Goal: Information Seeking & Learning: Learn about a topic

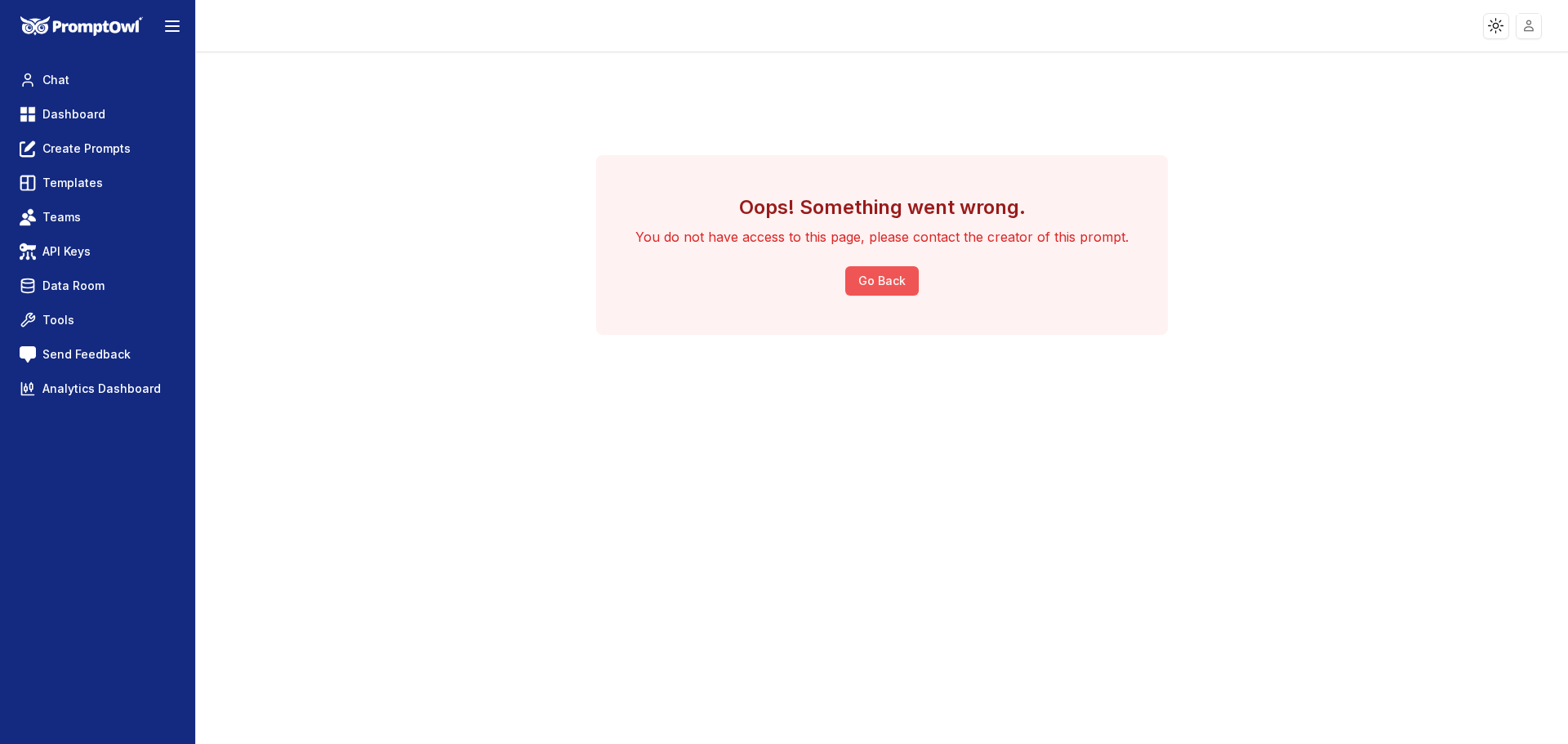
click at [871, 285] on button "Go Back" at bounding box center [882, 280] width 74 height 29
click at [109, 124] on link "Dashboard" at bounding box center [98, 113] width 169 height 29
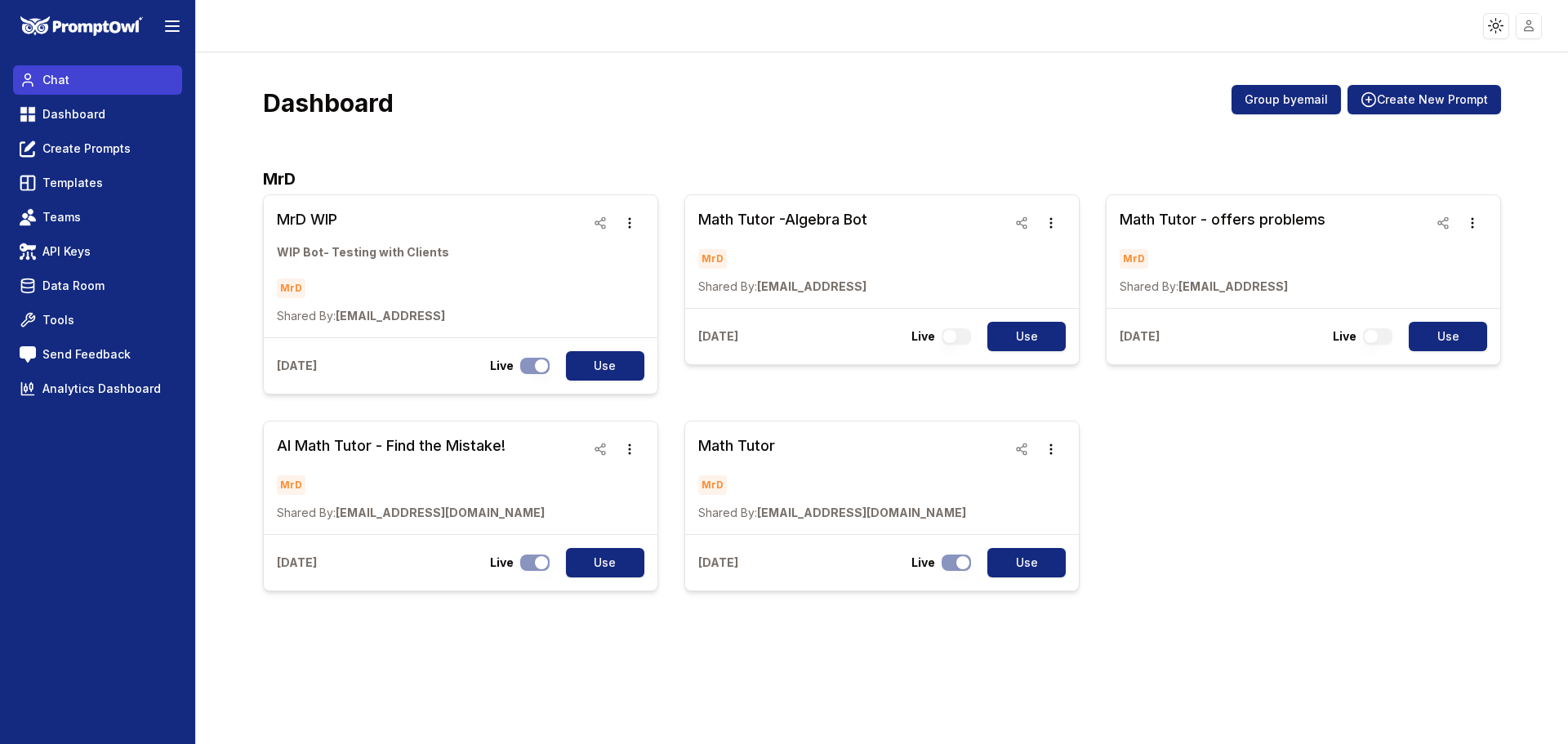
click at [51, 78] on span "Chat" at bounding box center [55, 80] width 27 height 17
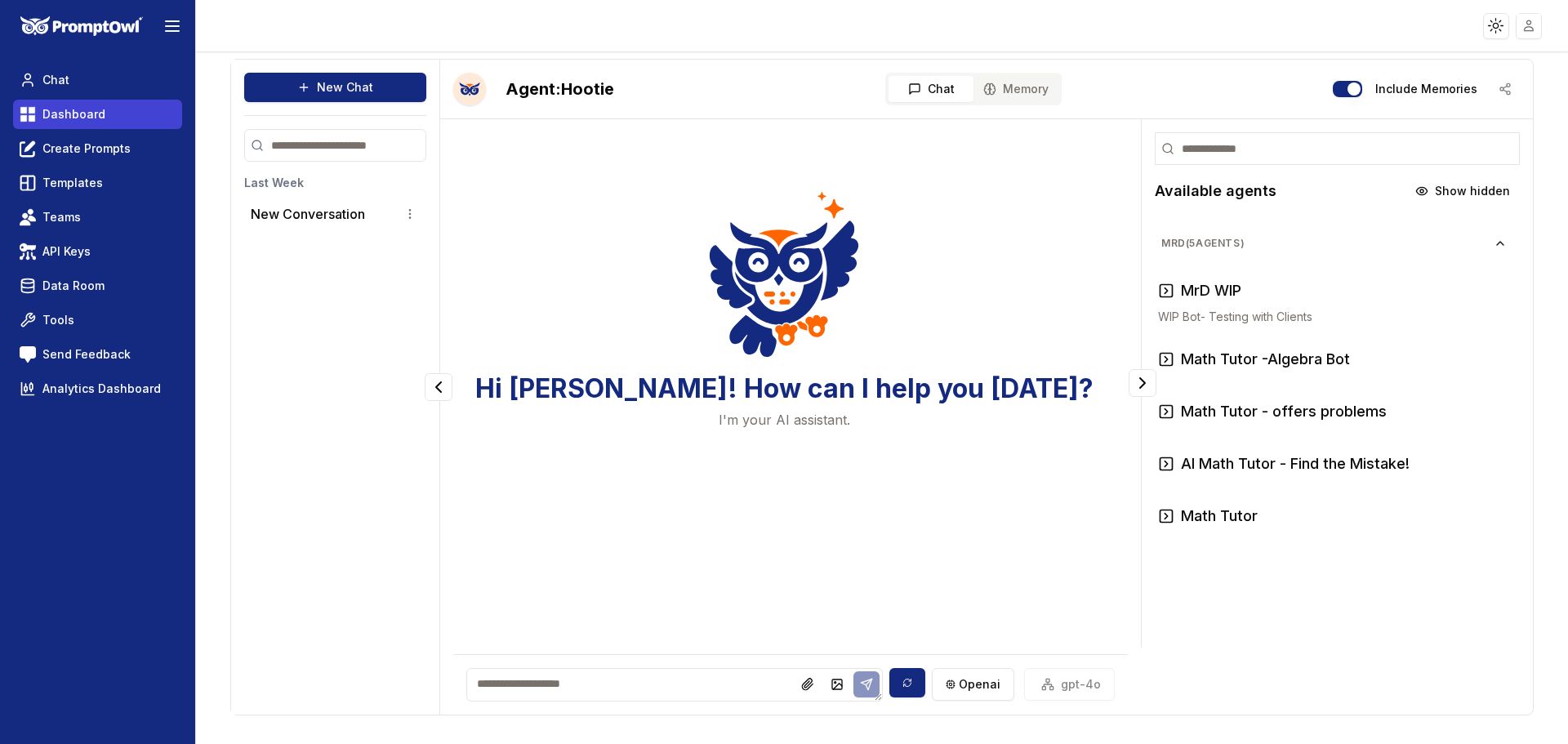
click at [66, 114] on span "Dashboard" at bounding box center [74, 114] width 63 height 17
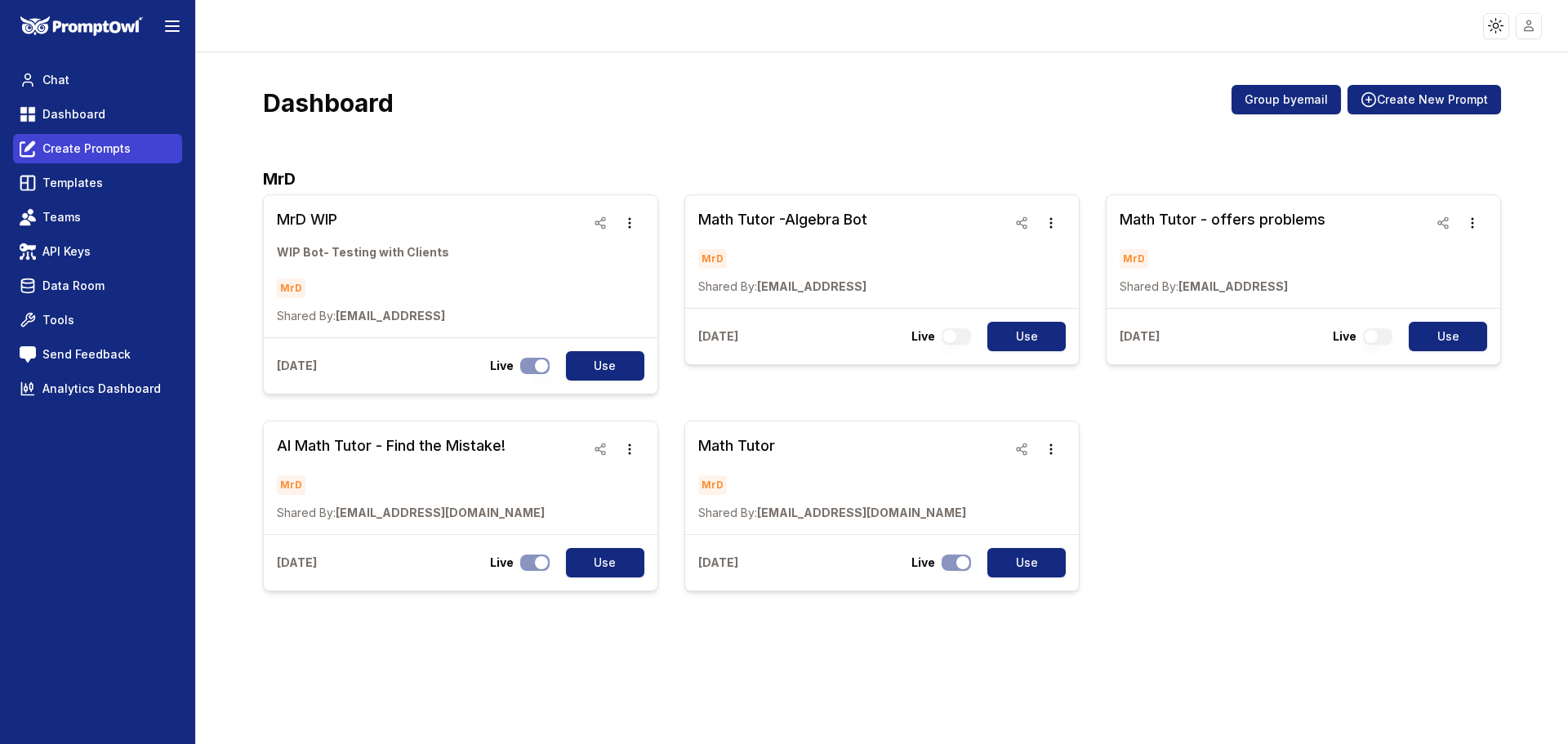
click at [112, 155] on span "Create Prompts" at bounding box center [86, 148] width 88 height 17
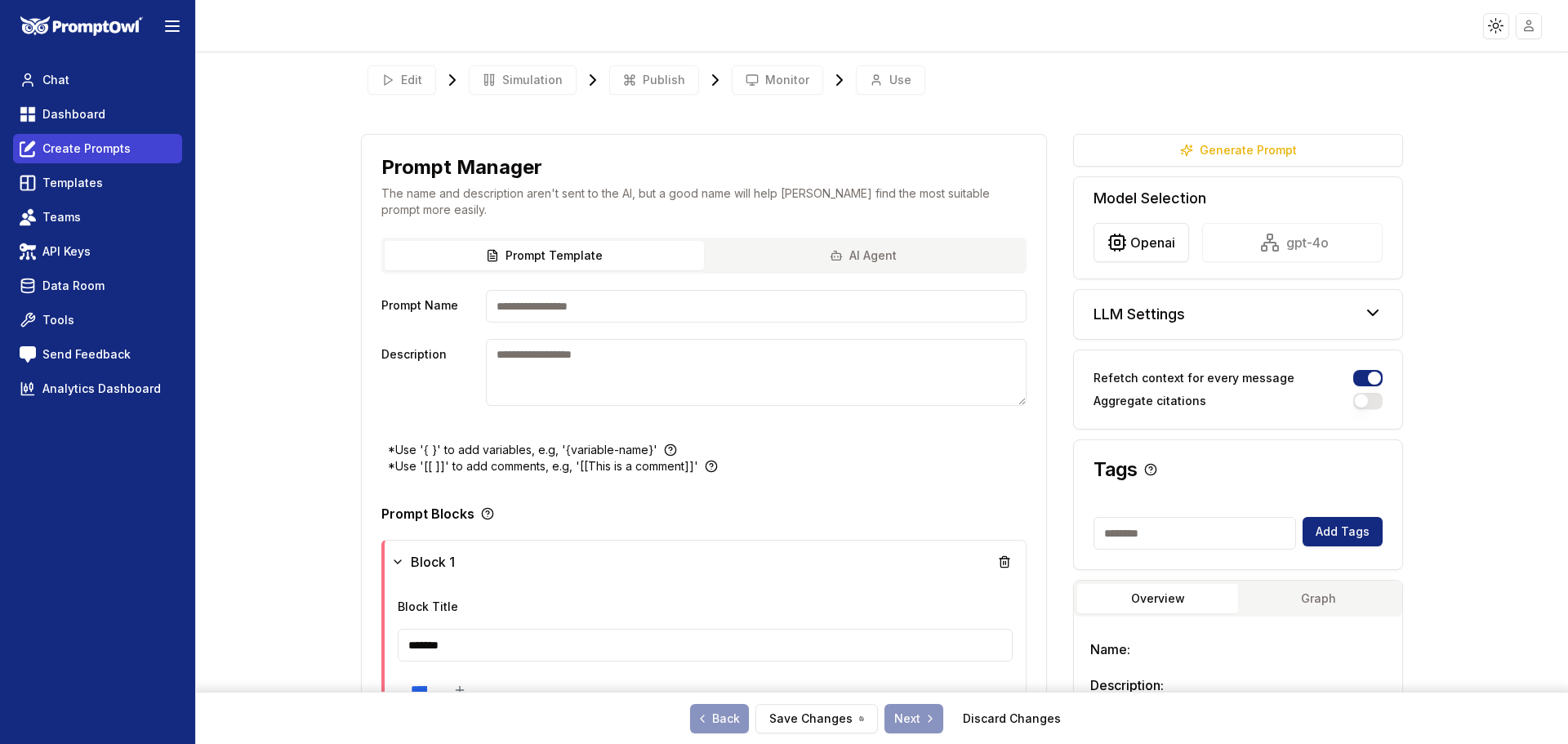
click at [100, 153] on span "Create Prompts" at bounding box center [86, 148] width 88 height 17
click at [110, 116] on link "Dashboard" at bounding box center [98, 113] width 169 height 29
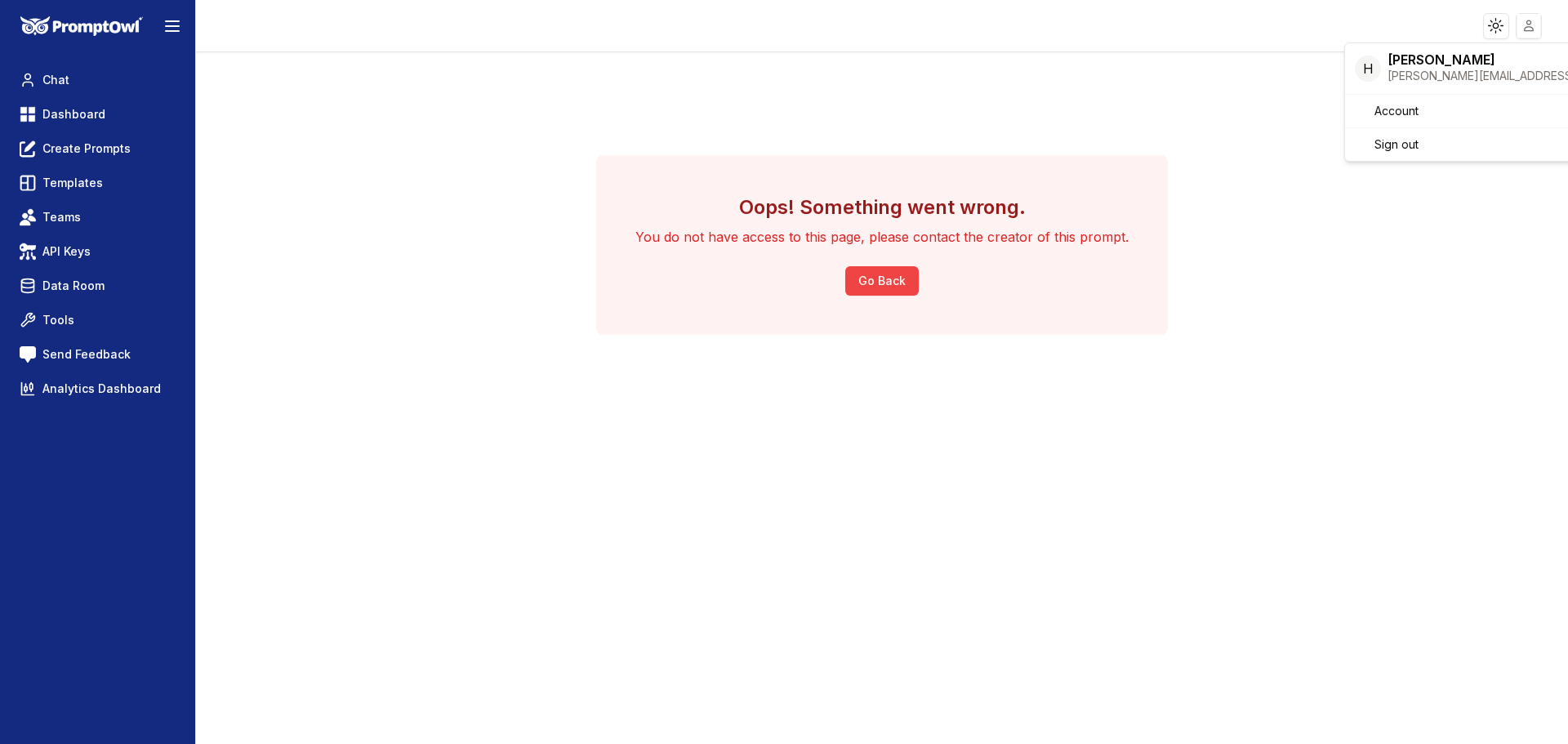
click at [1540, 29] on html "Toggle theme Toggle user menu Chat Dashboard Create Prompts Templates Teams API…" at bounding box center [784, 372] width 1568 height 744
click at [1415, 69] on div "henderson@mrdmath.com" at bounding box center [1528, 76] width 280 height 17
click at [1398, 119] on link "Account" at bounding box center [1511, 112] width 326 height 26
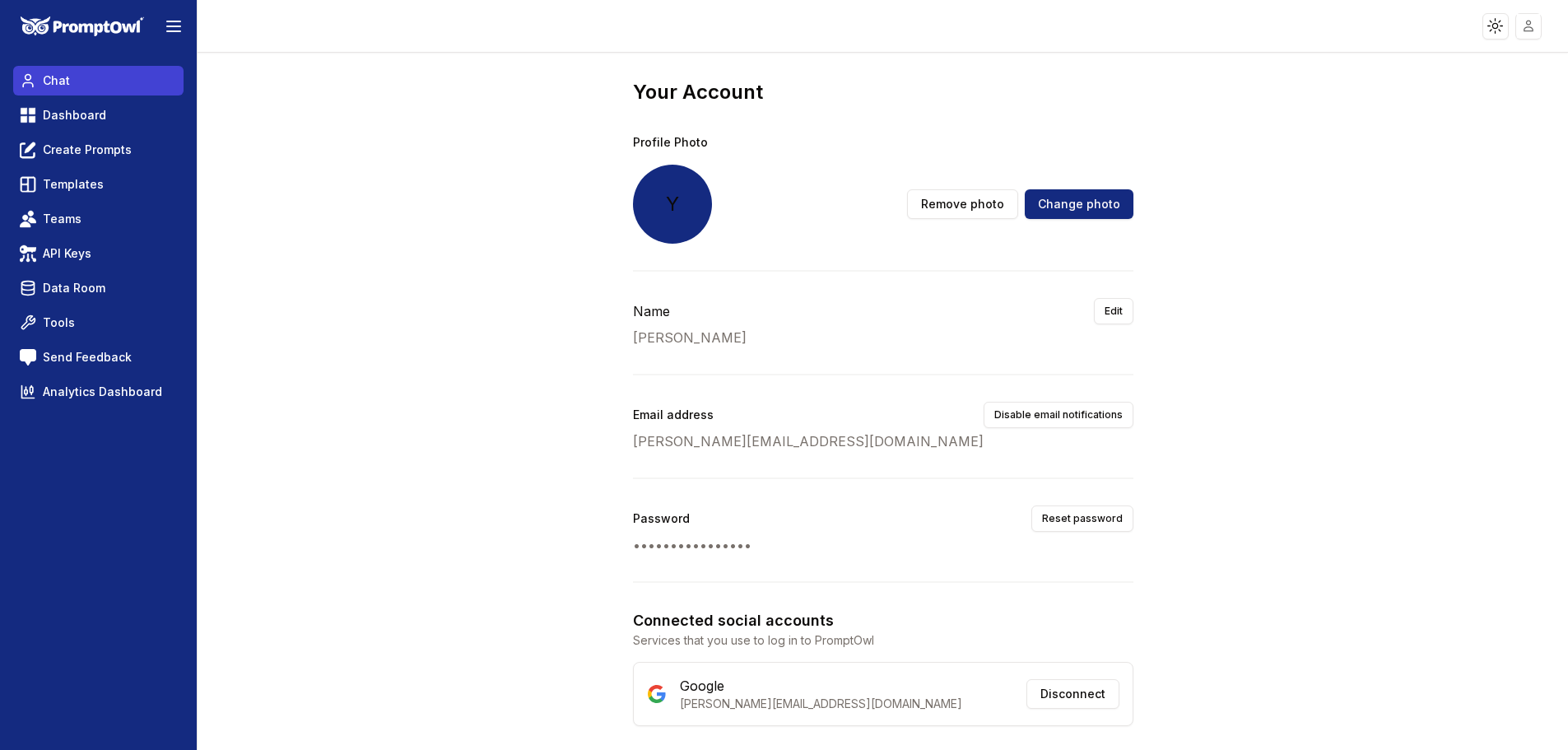
click at [89, 76] on link "Chat" at bounding box center [98, 80] width 170 height 29
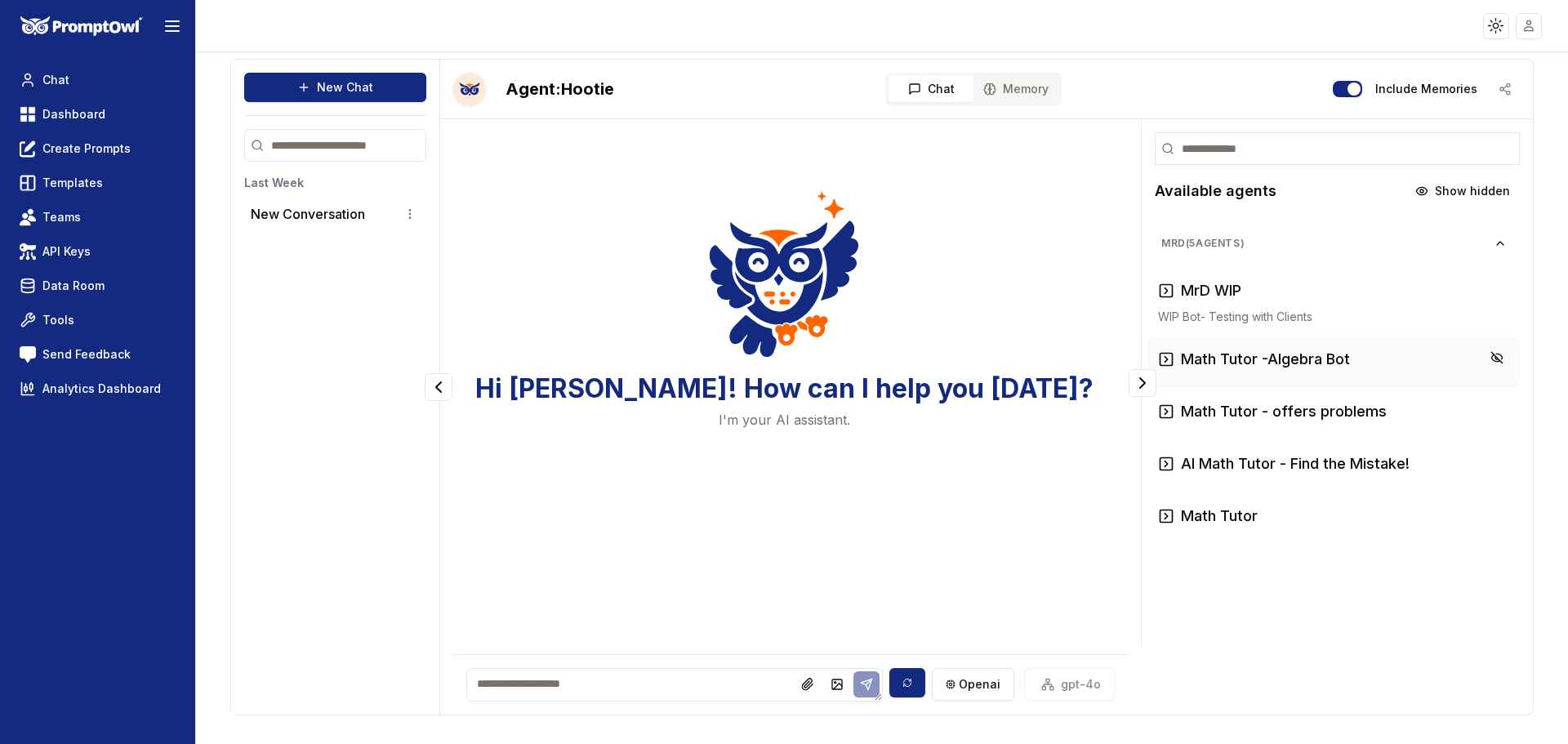
click at [1274, 364] on h3 "Math Tutor -Algebra Bot" at bounding box center [1266, 359] width 169 height 23
click at [1213, 362] on h3 "Math Tutor -Algebra Bot" at bounding box center [1266, 359] width 169 height 23
click at [1284, 408] on h3 "Math Tutor - offers problems" at bounding box center [1284, 412] width 206 height 23
click at [1258, 461] on h3 "AI Math Tutor - Find the Mistake!" at bounding box center [1296, 464] width 228 height 23
click at [1187, 513] on h3 "Math Tutor" at bounding box center [1219, 516] width 76 height 23
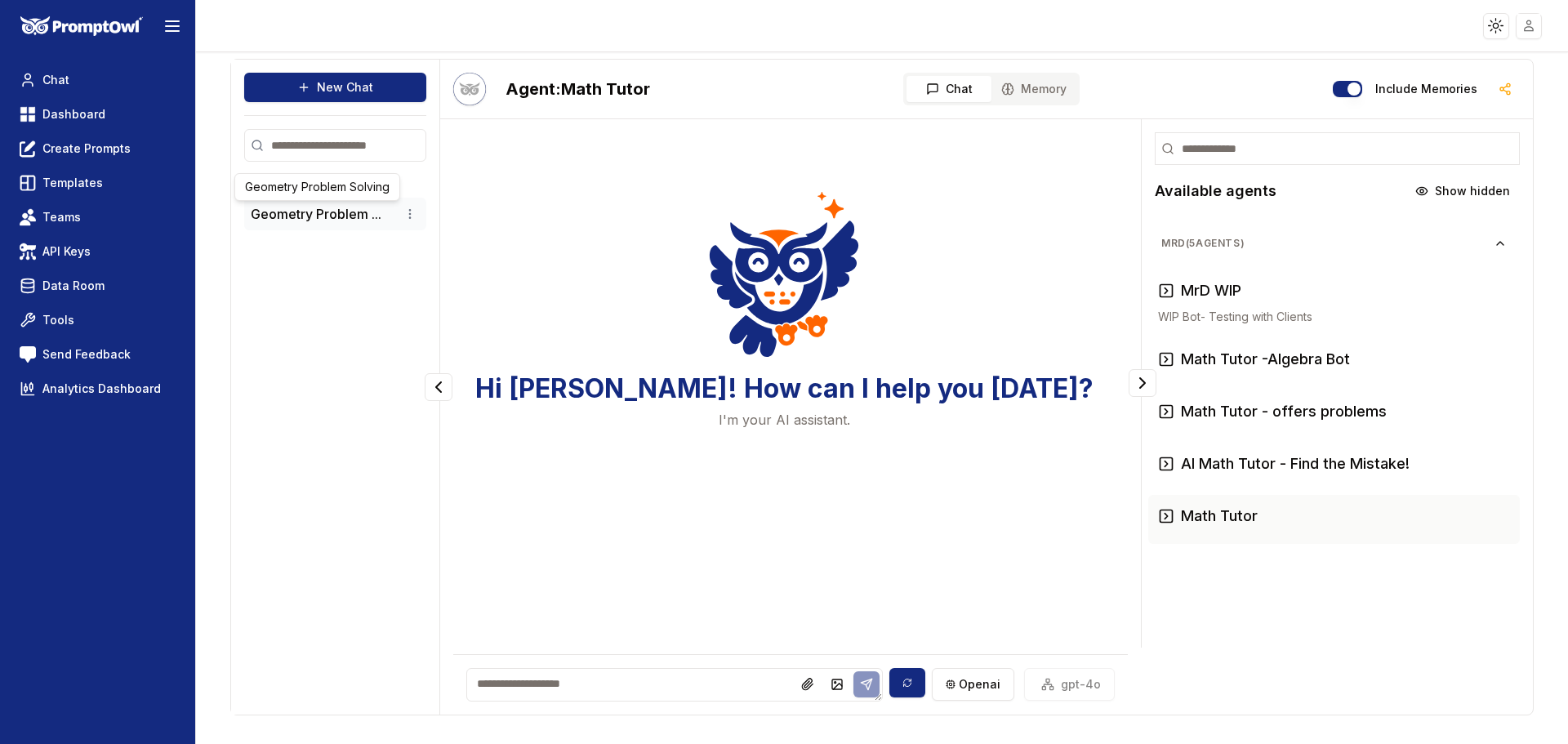
click at [346, 218] on button "Geometry Problem ..." at bounding box center [315, 213] width 131 height 19
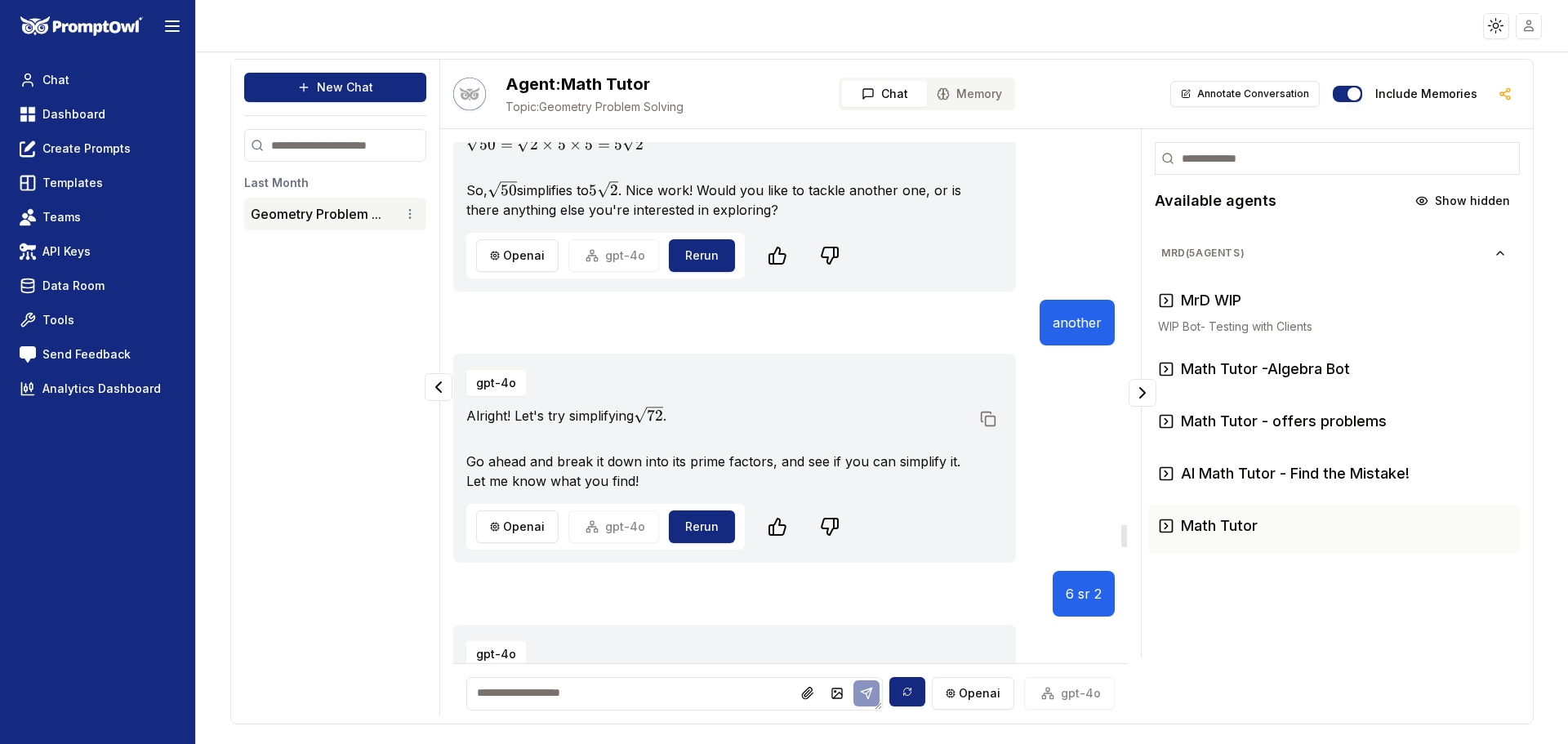
scroll to position [8716, 0]
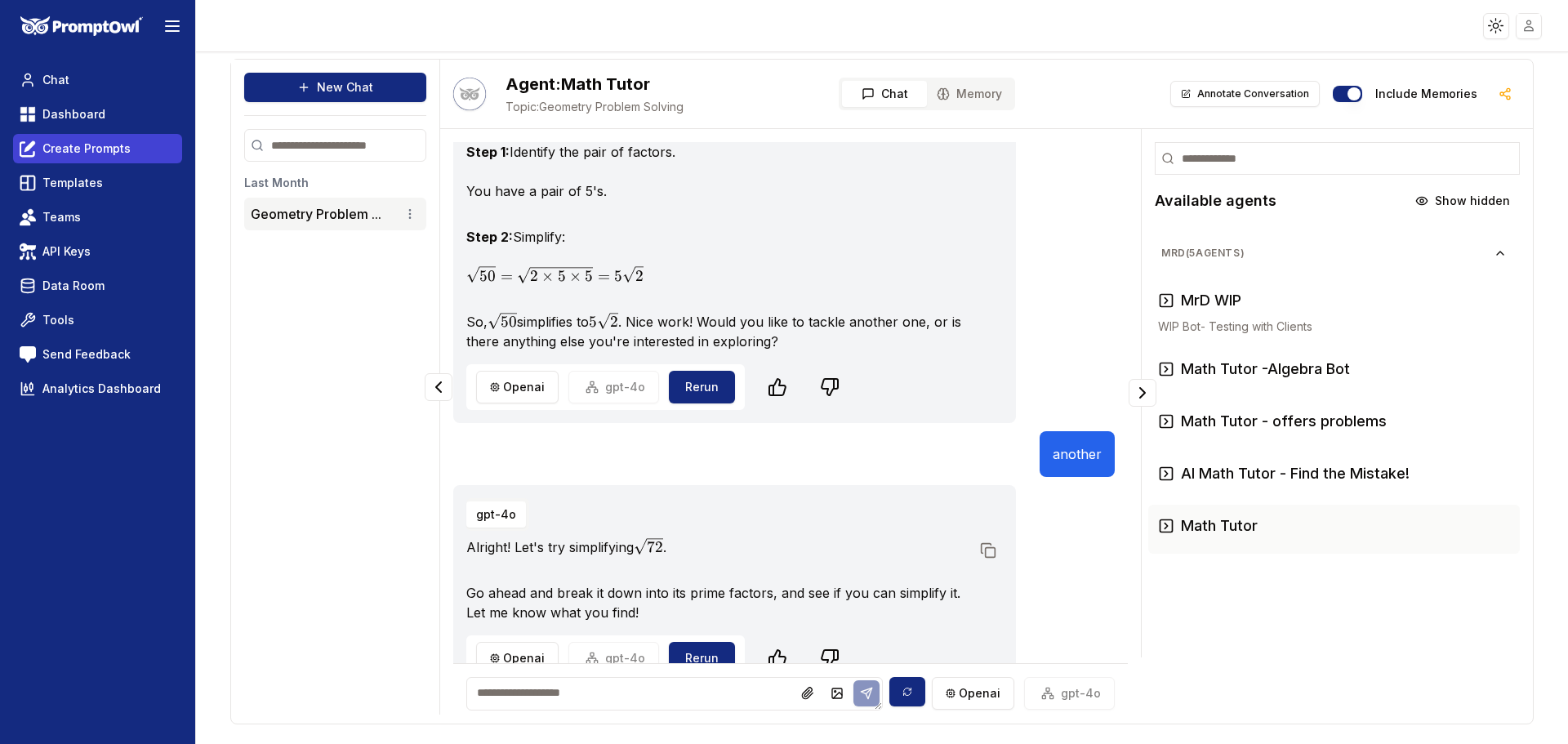
click at [100, 149] on span "Create Prompts" at bounding box center [86, 148] width 88 height 17
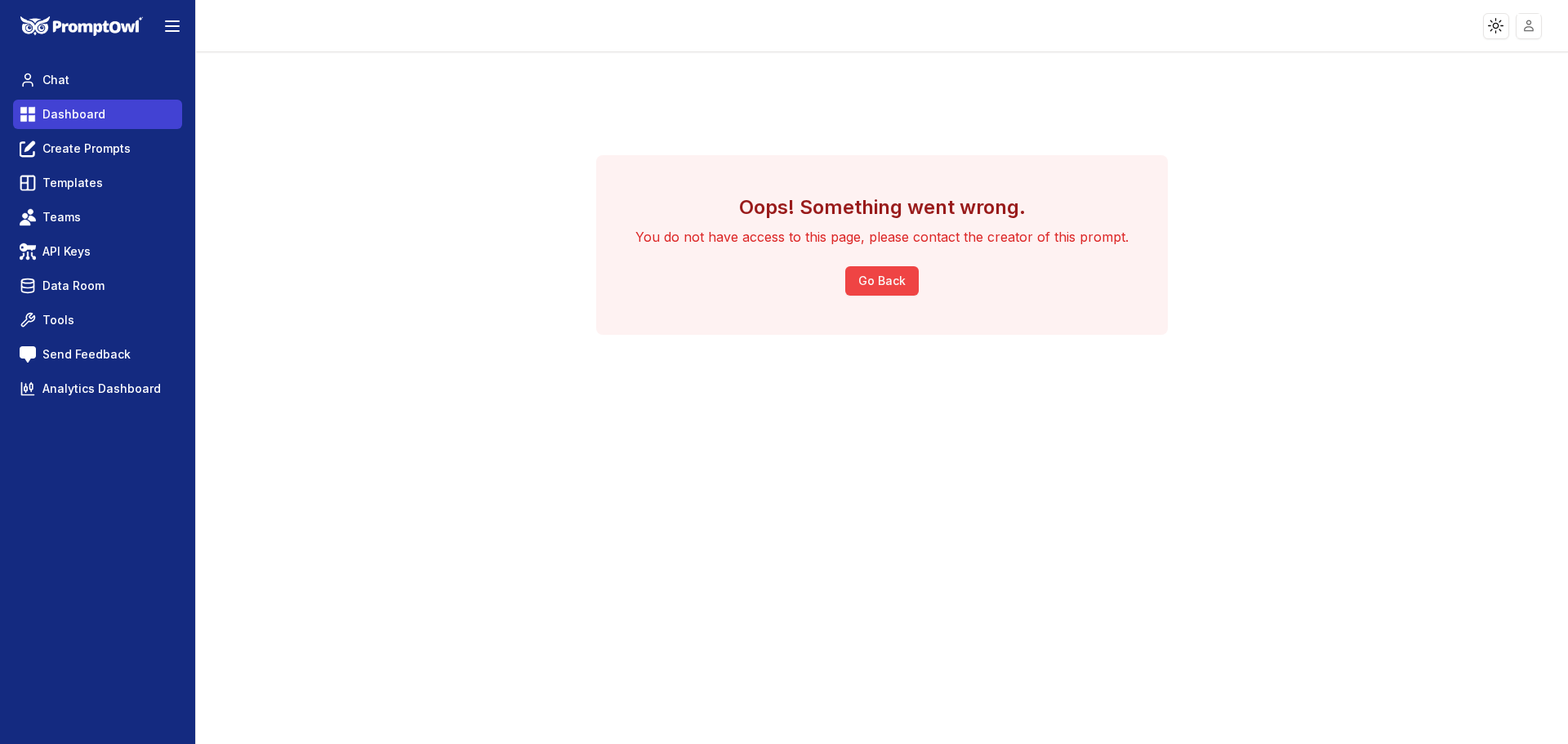
click at [79, 121] on span "Dashboard" at bounding box center [74, 114] width 63 height 17
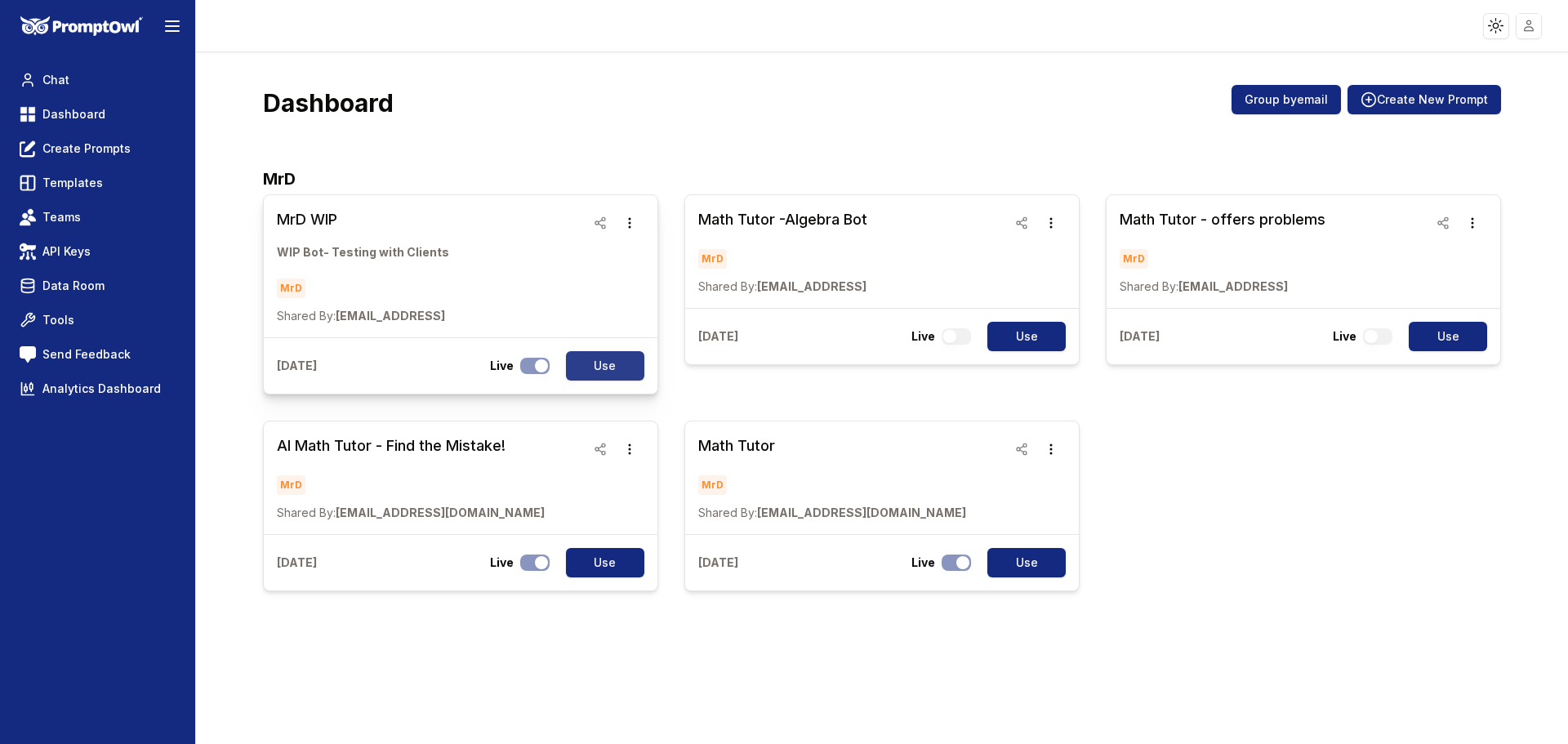
click at [594, 377] on button "Use" at bounding box center [604, 365] width 78 height 29
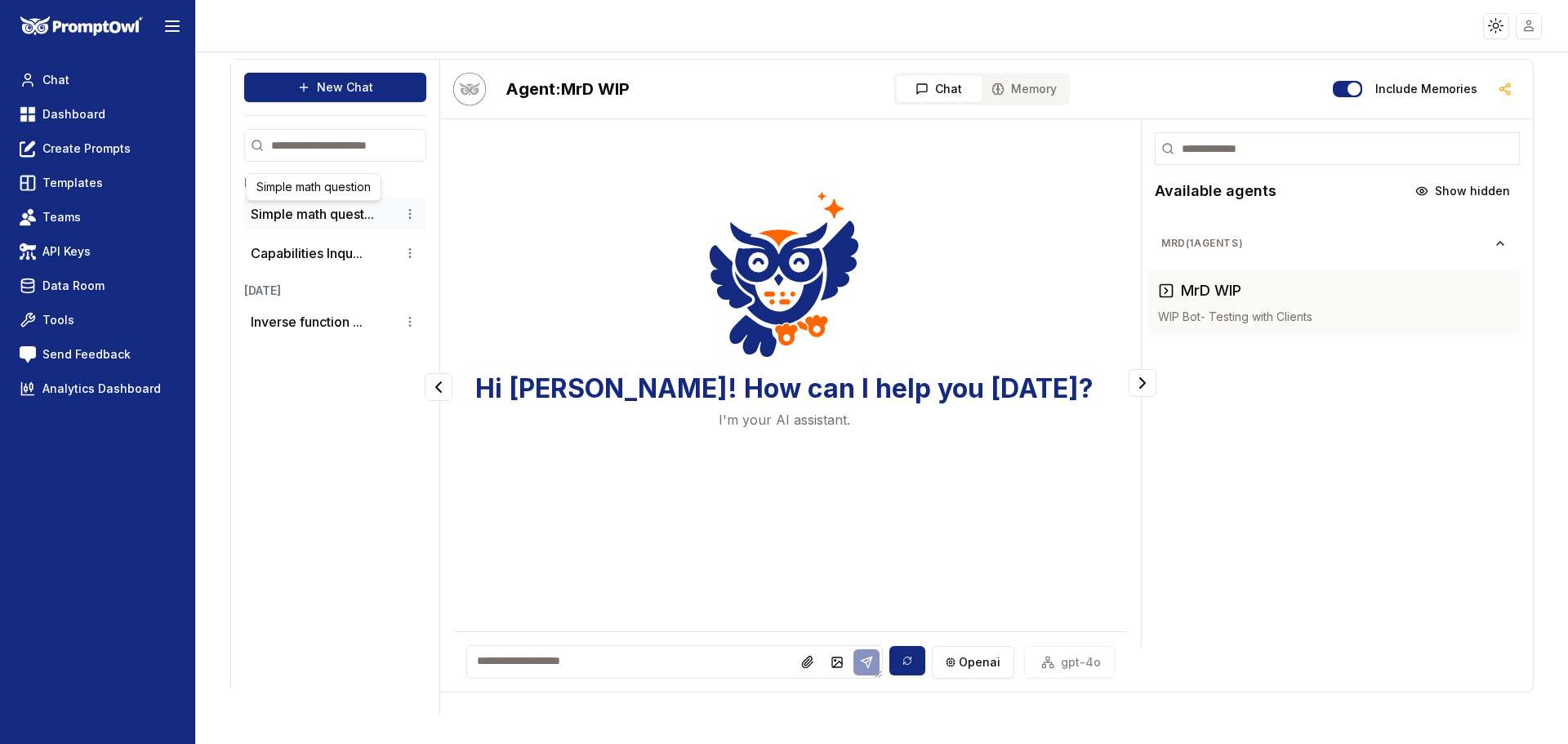
click at [326, 218] on button "Simple math quest..." at bounding box center [312, 213] width 123 height 19
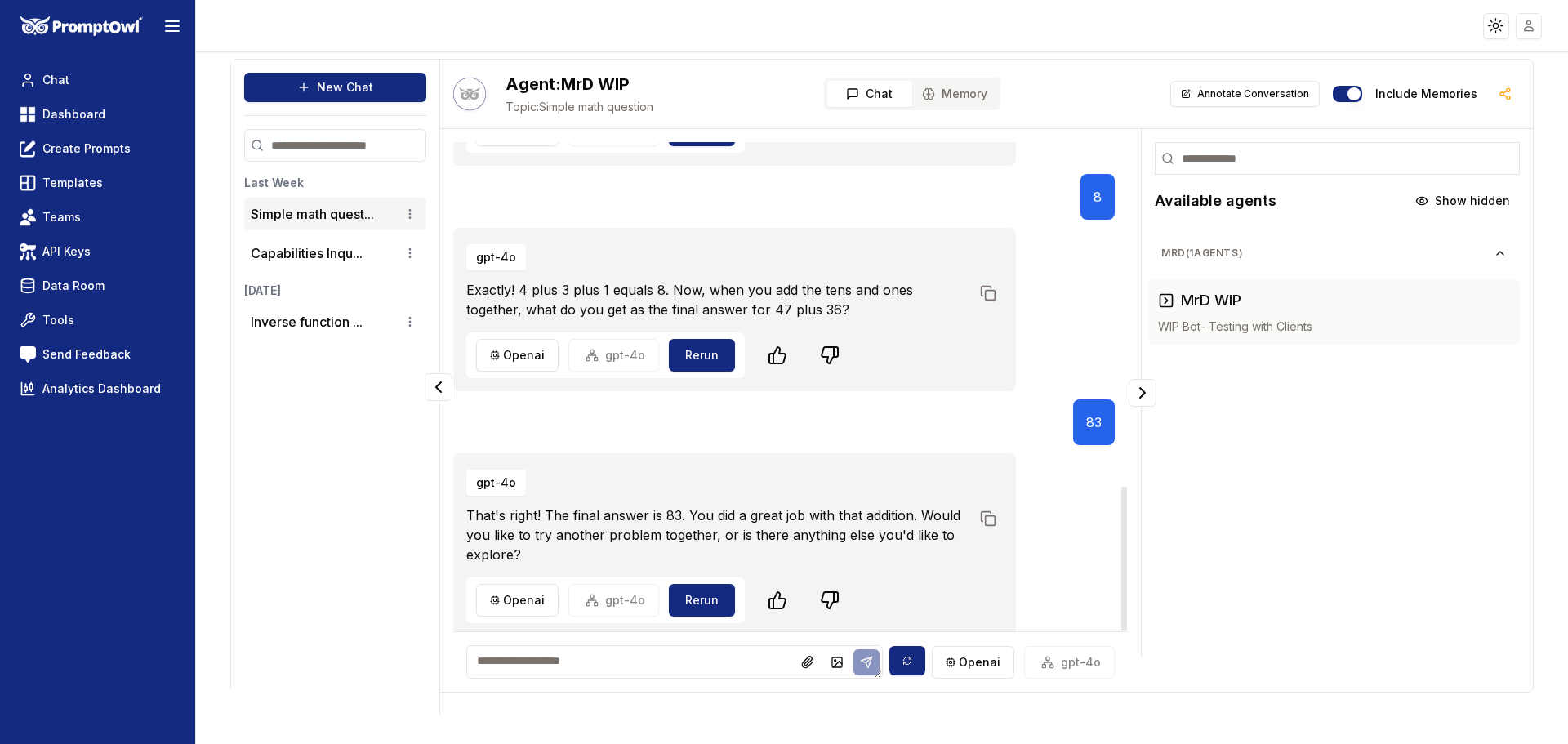
scroll to position [1172, 0]
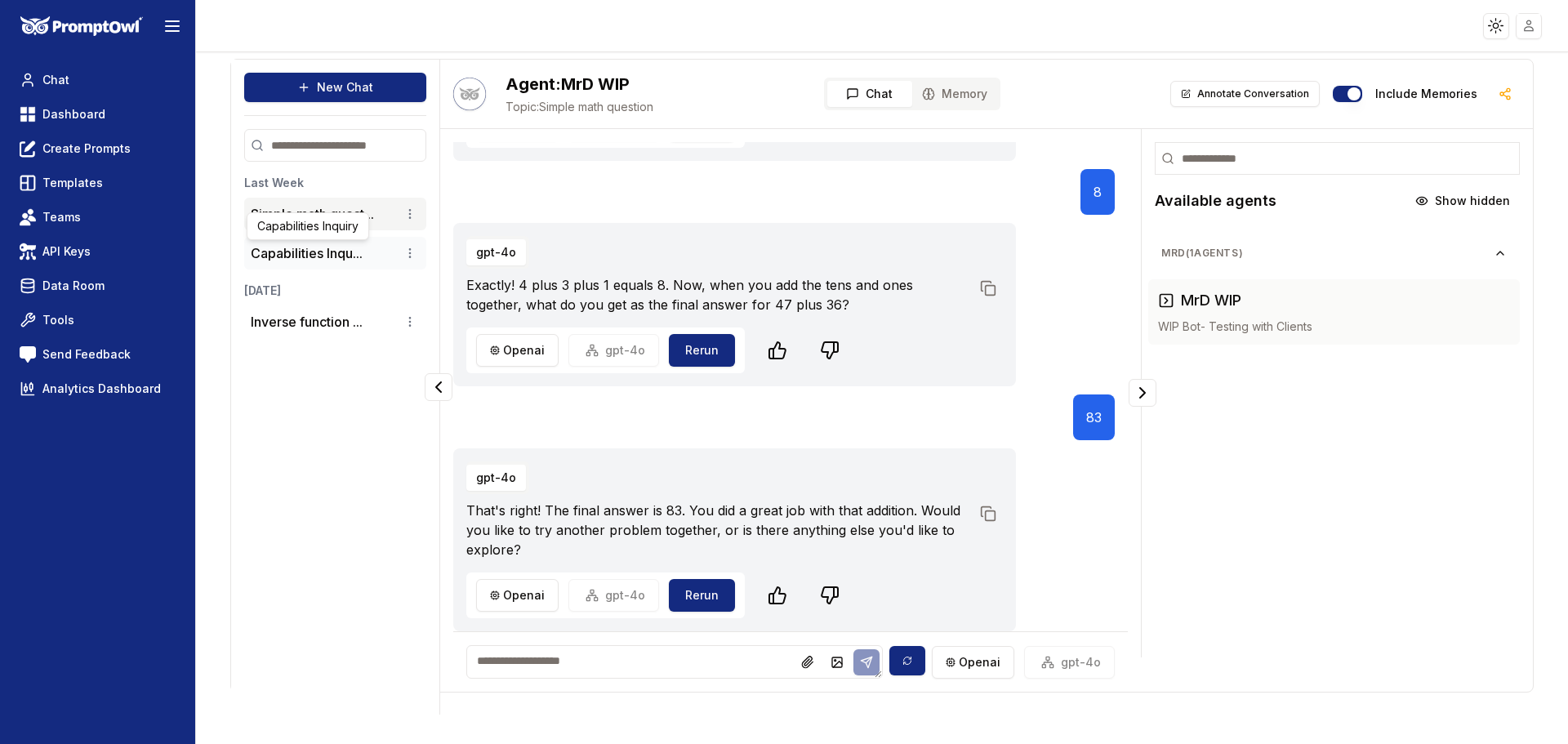
click at [314, 255] on button "Capabilities Inqu..." at bounding box center [306, 253] width 112 height 19
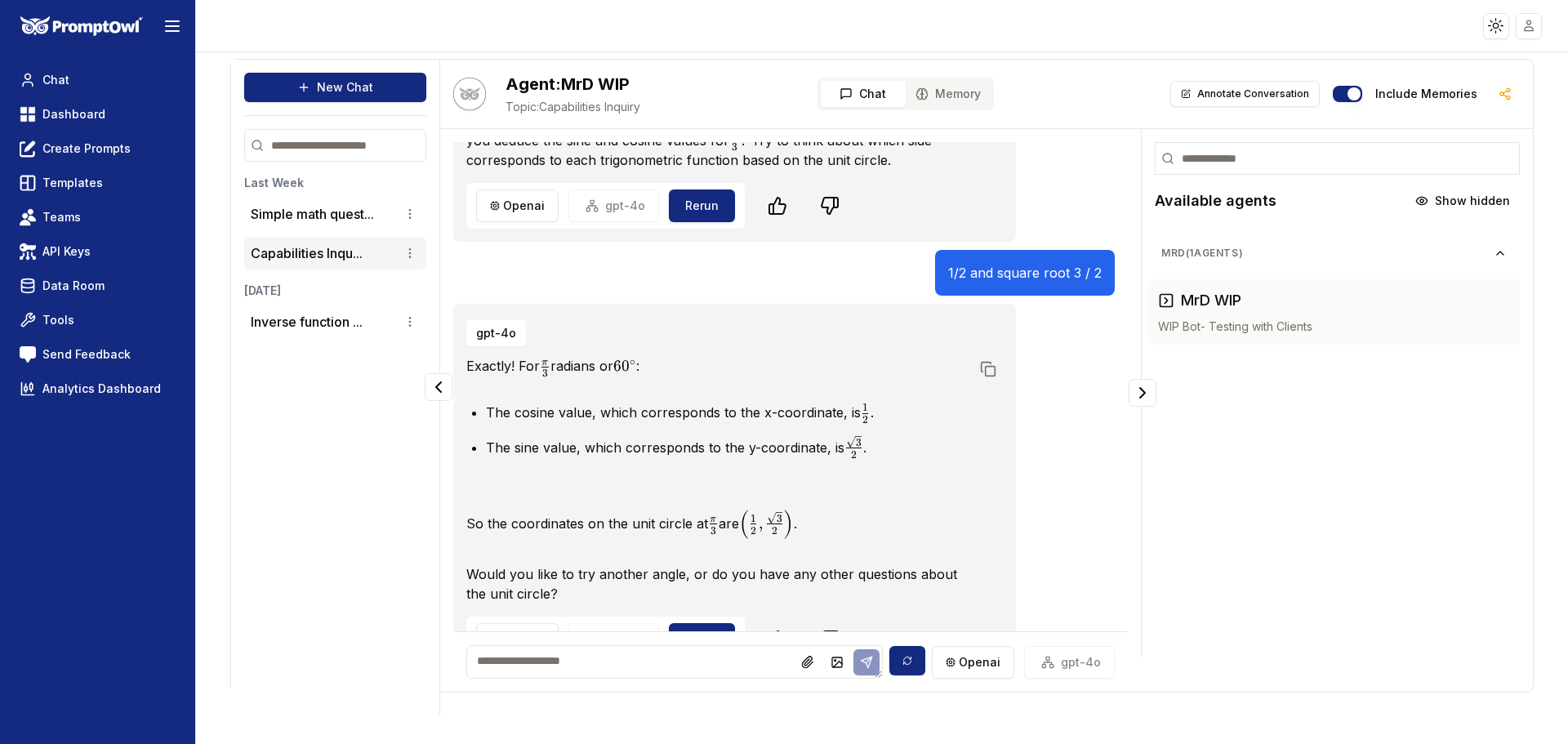
scroll to position [2337, 0]
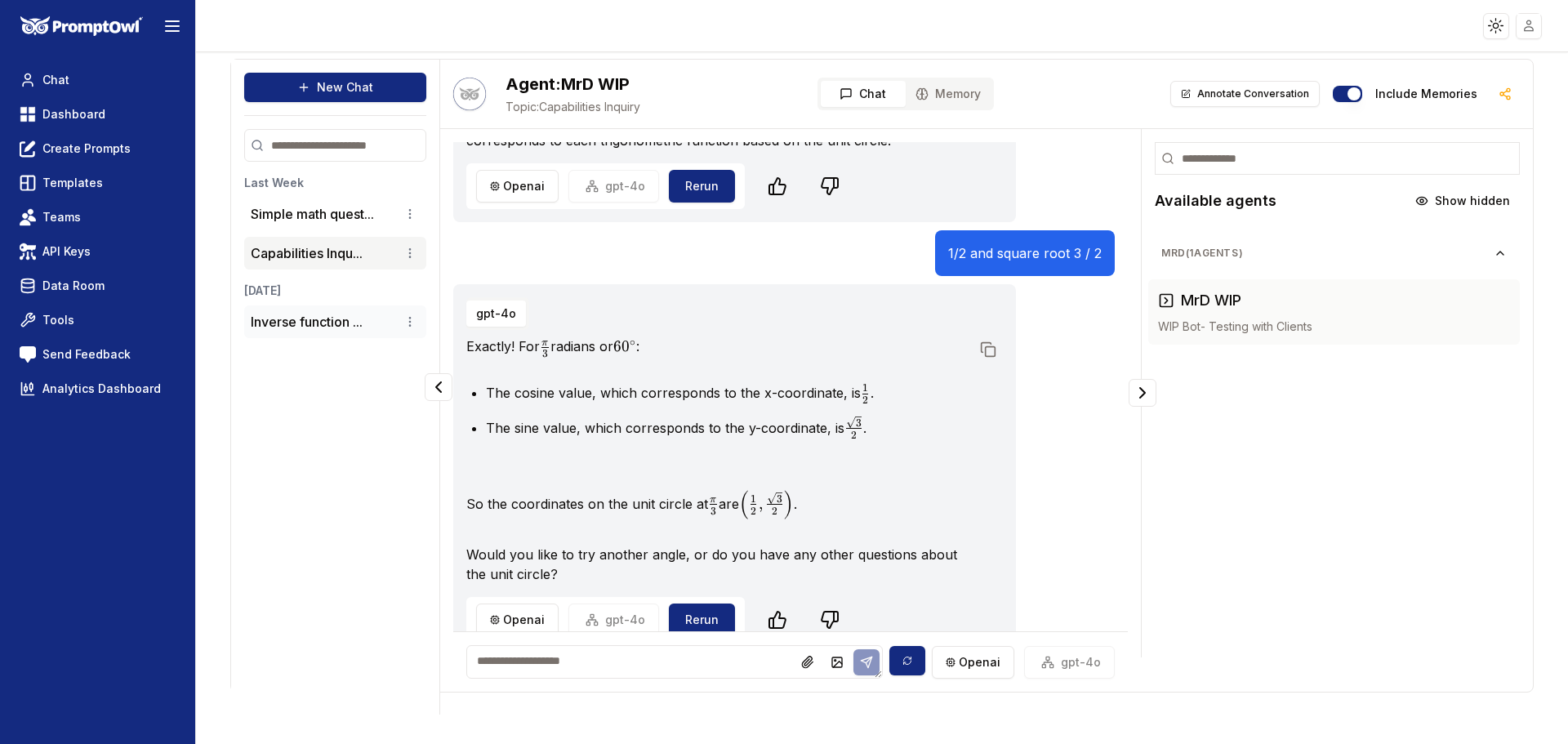
click at [319, 332] on li "Inverse function ..." at bounding box center [335, 321] width 182 height 33
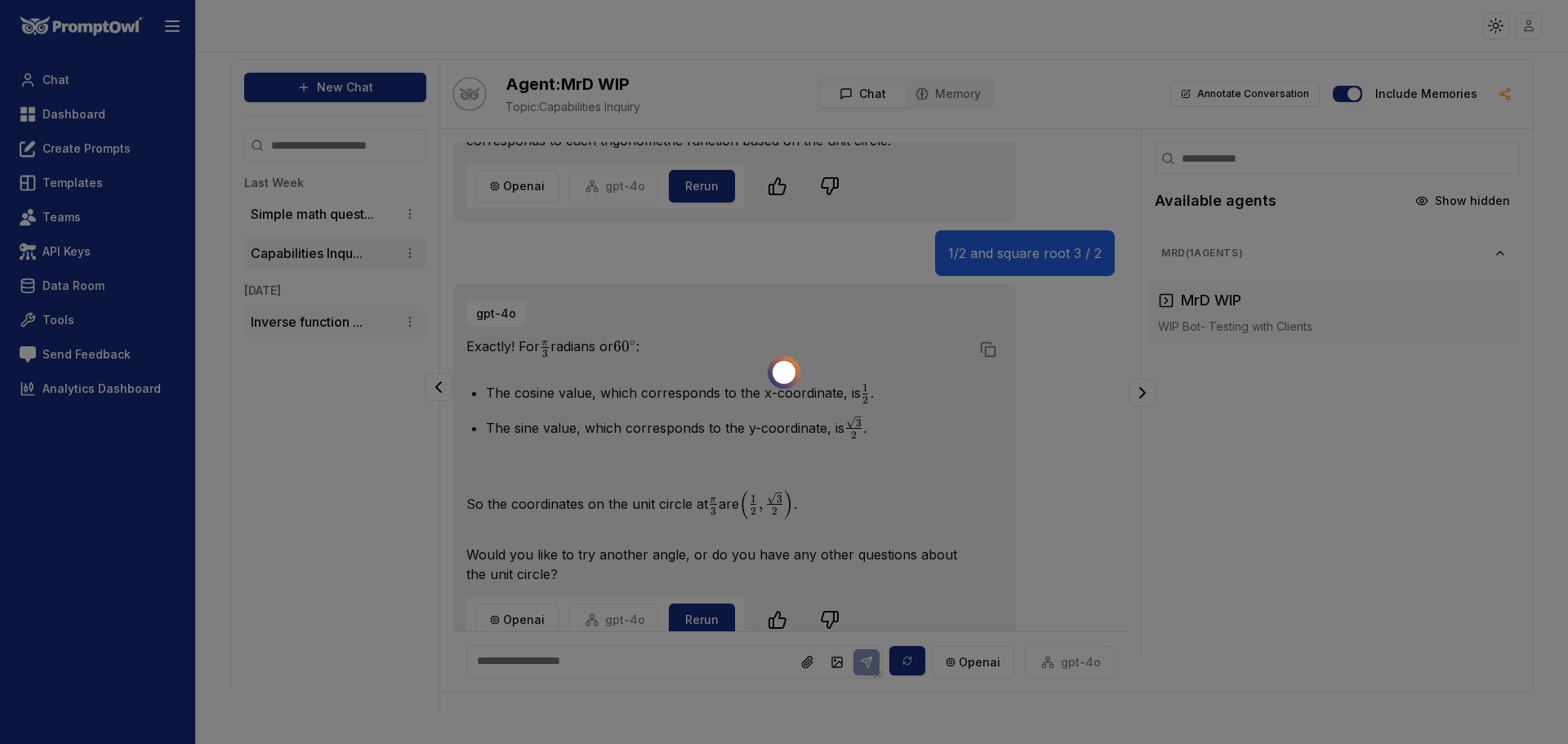
scroll to position [1600, 0]
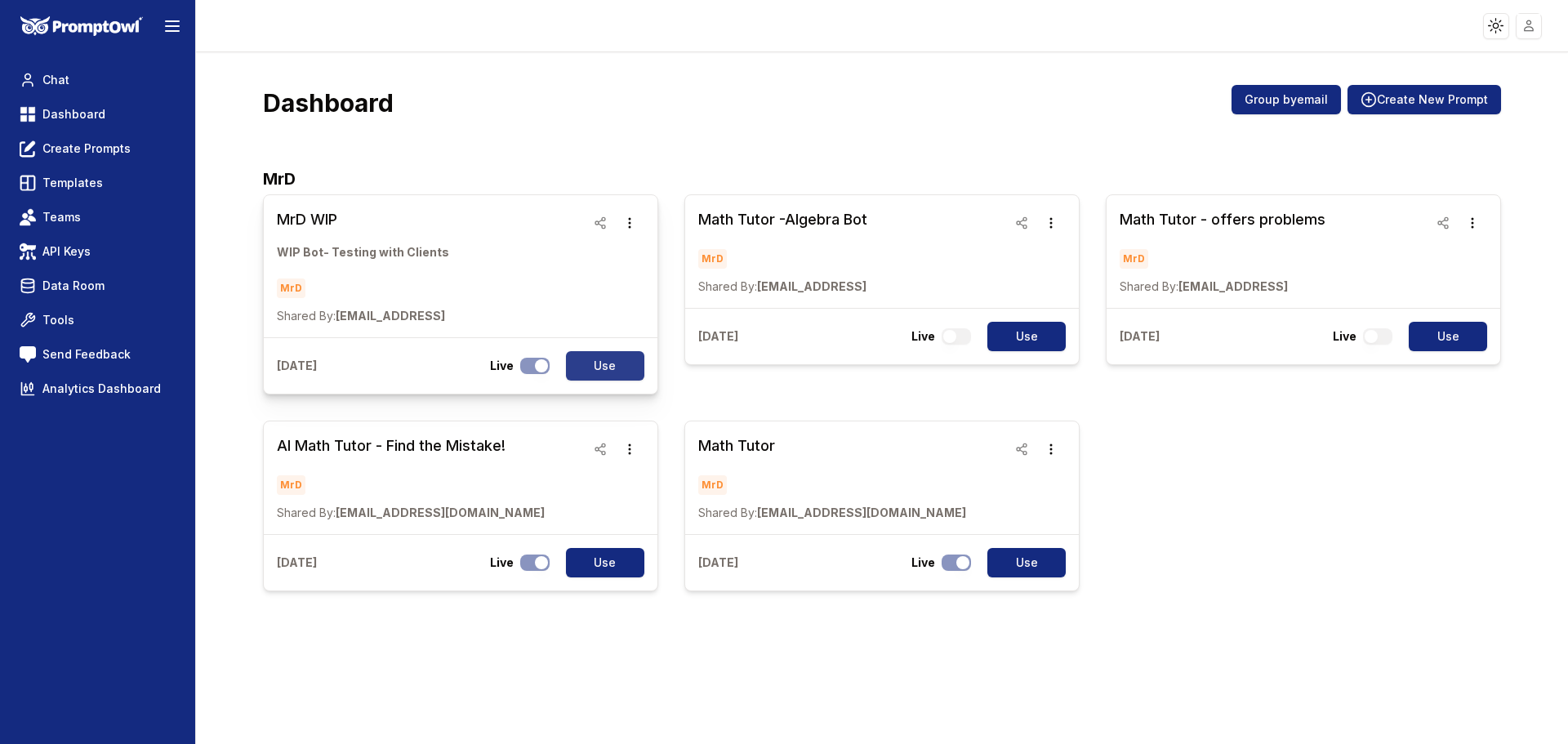
click at [623, 362] on button "Use" at bounding box center [604, 365] width 78 height 29
click at [1028, 332] on button "Use" at bounding box center [1026, 336] width 78 height 29
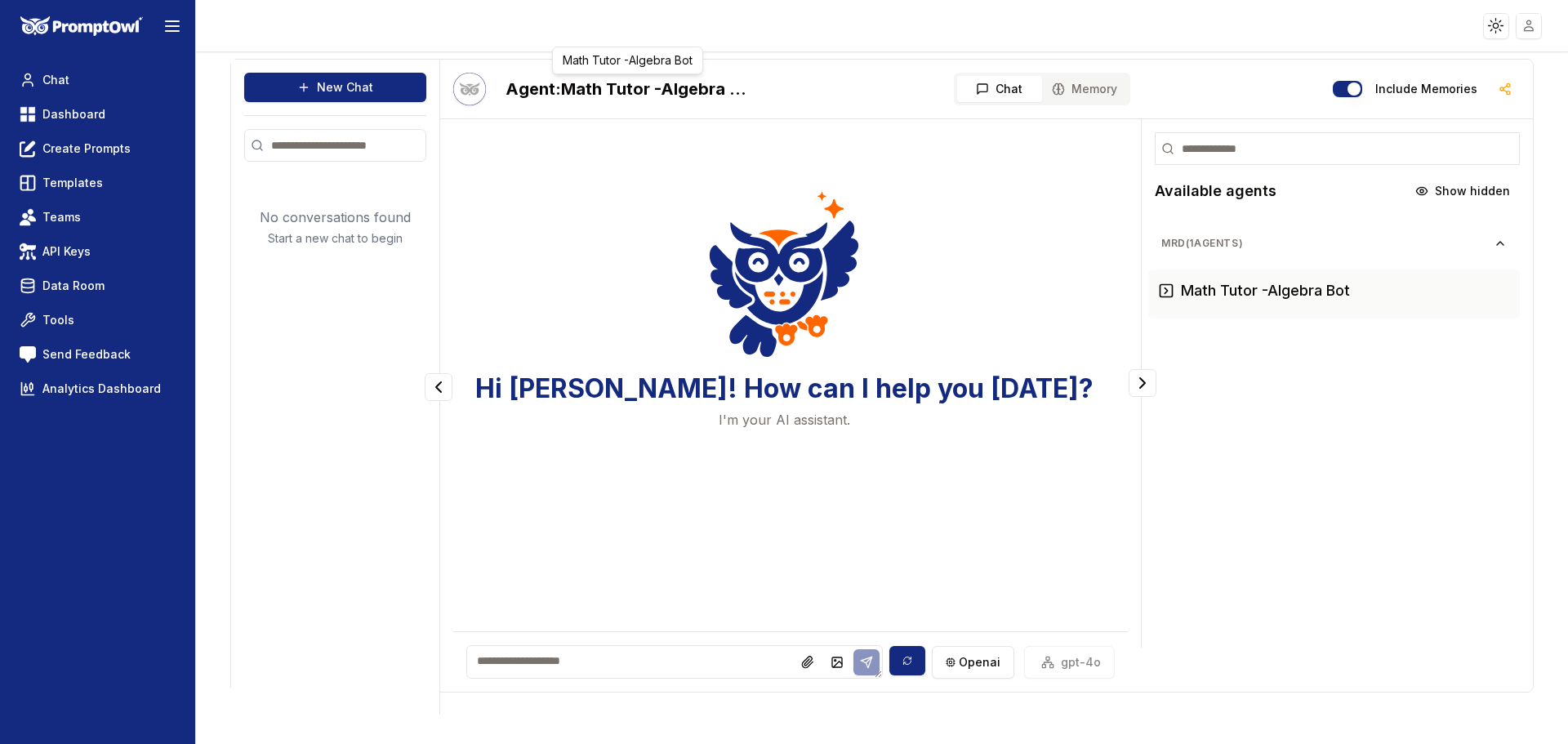
click at [712, 98] on h2 "Agent: Math Tutor -Algebra Bot" at bounding box center [628, 89] width 245 height 23
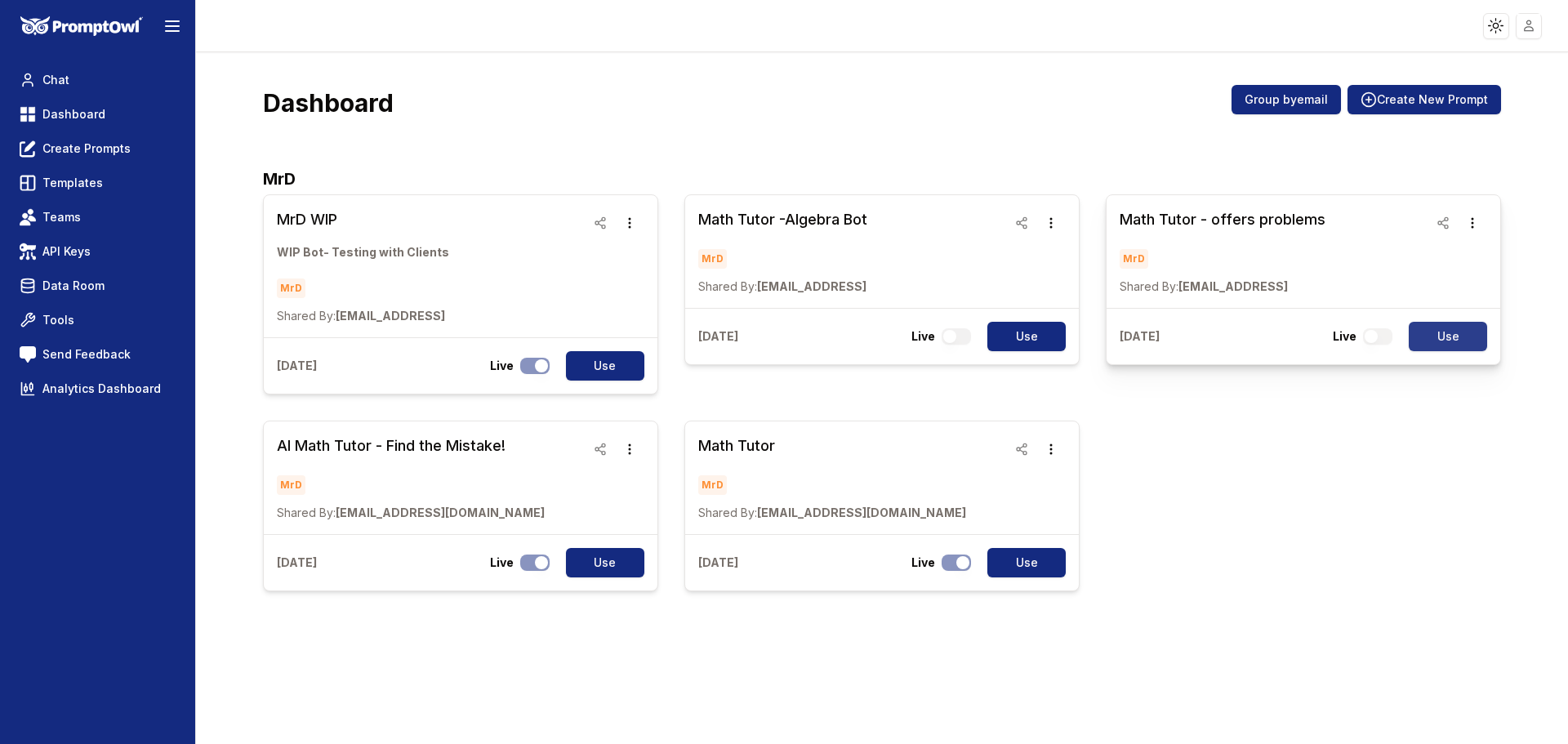
click at [1463, 334] on button "Use" at bounding box center [1448, 336] width 78 height 29
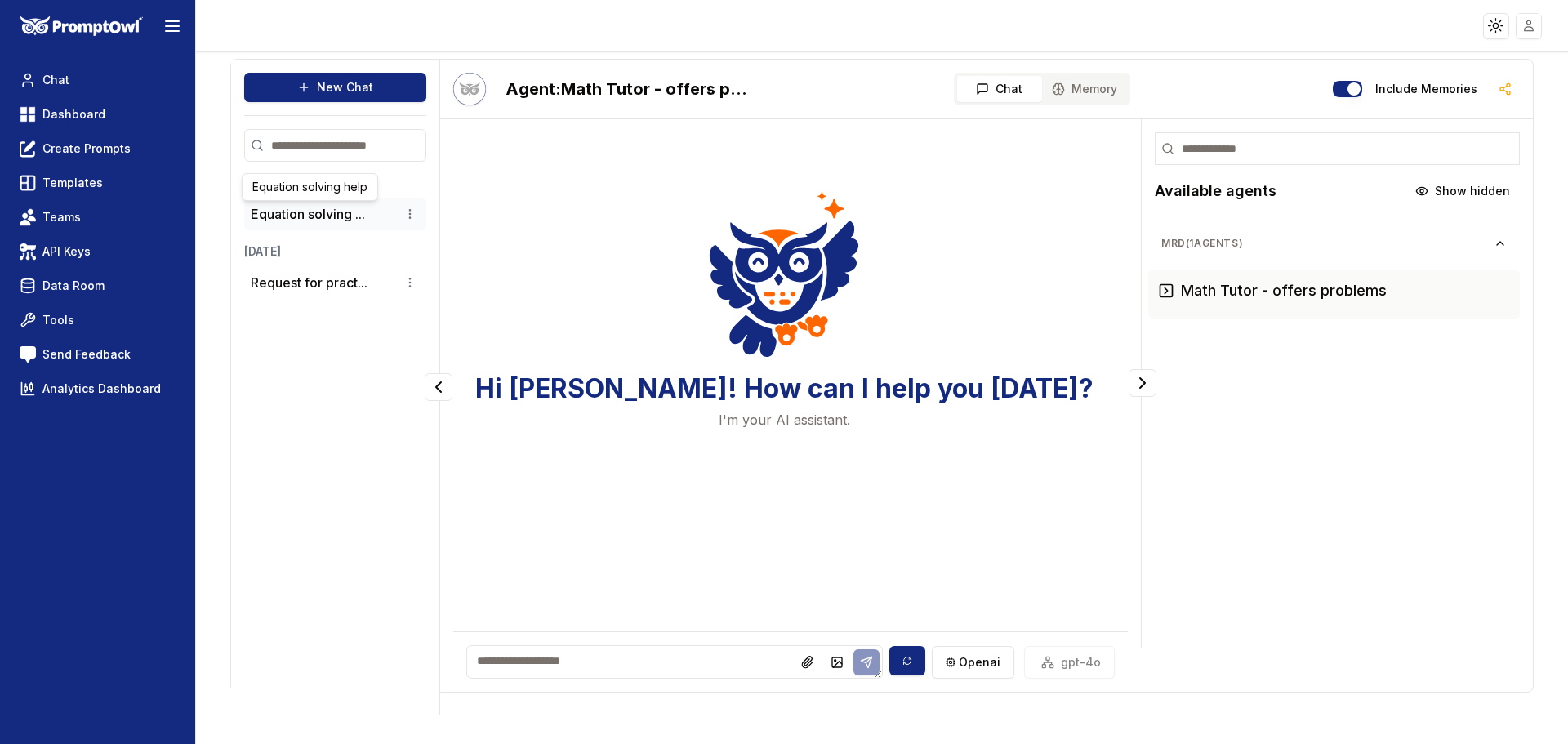
click at [326, 222] on button "Equation solving ..." at bounding box center [307, 213] width 114 height 19
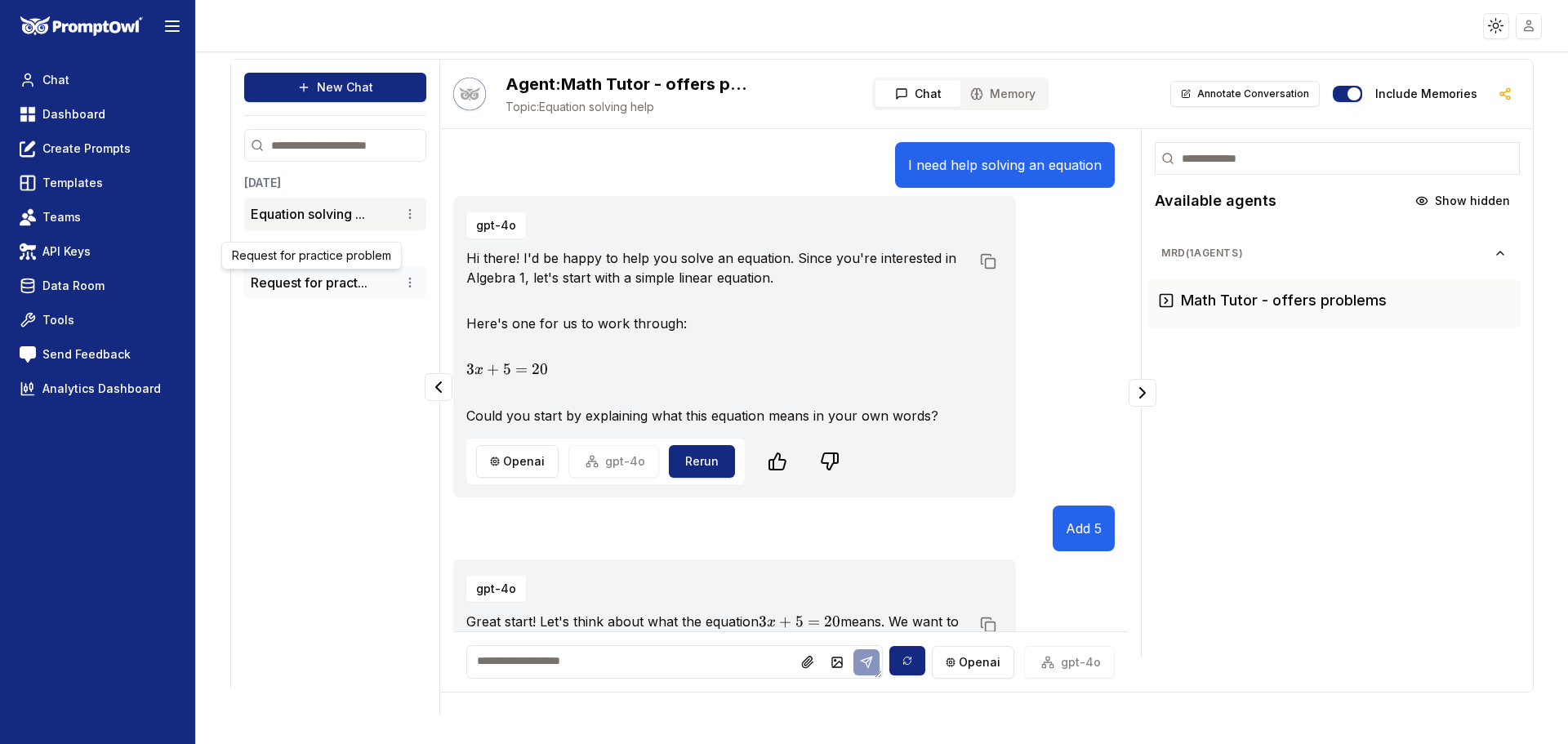
click at [341, 285] on button "Request for pract..." at bounding box center [308, 283] width 117 height 19
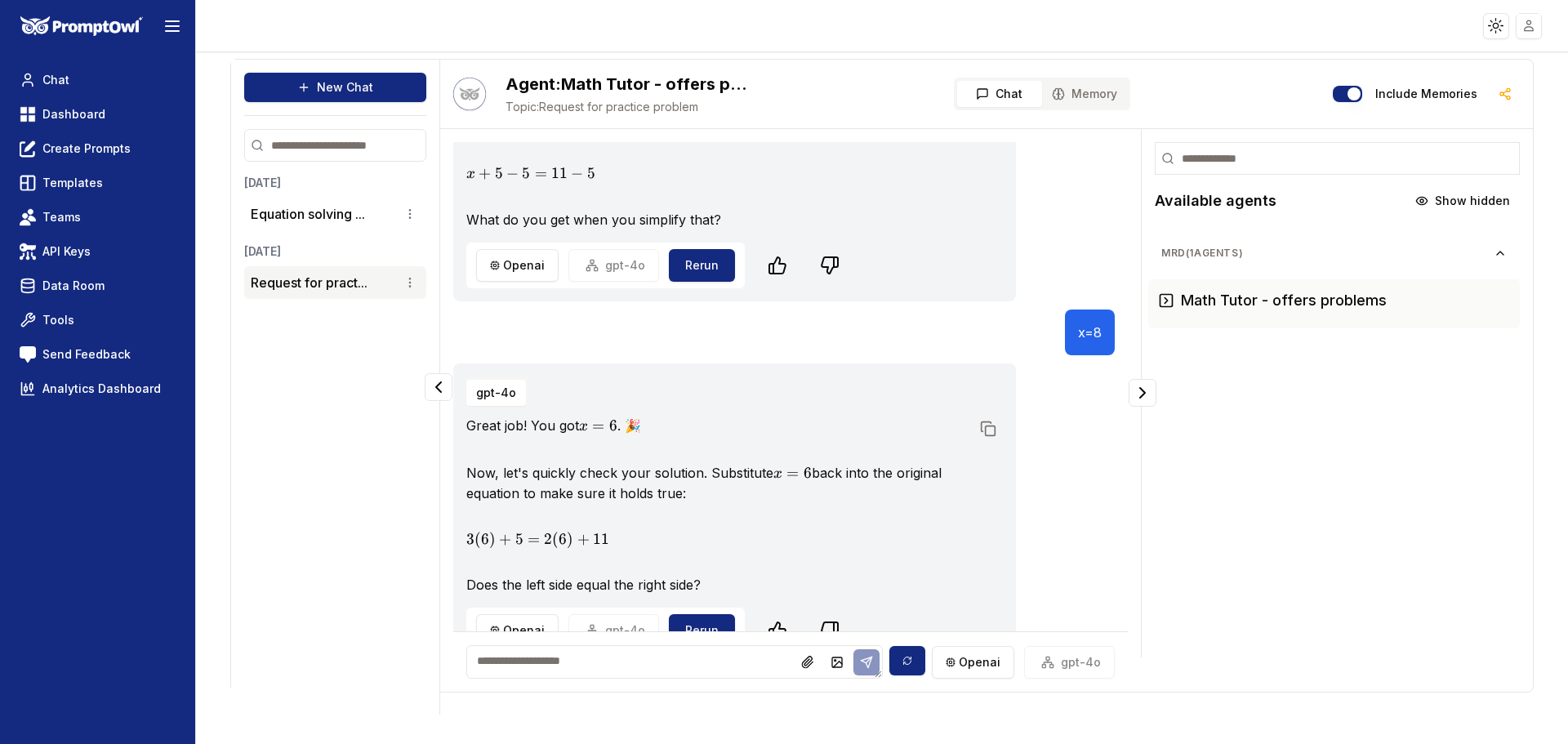
scroll to position [1911, 0]
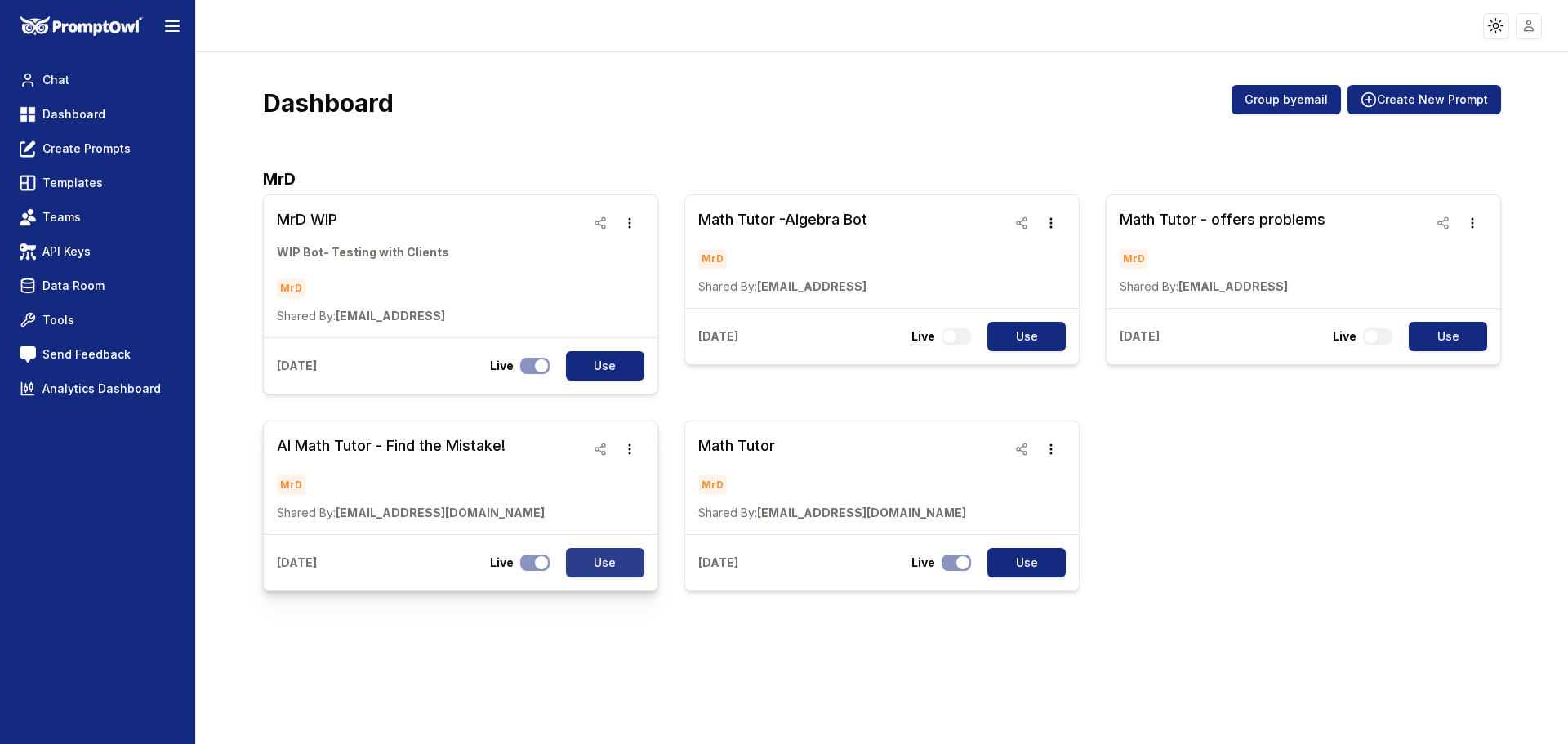
click at [598, 571] on button "Use" at bounding box center [604, 562] width 78 height 29
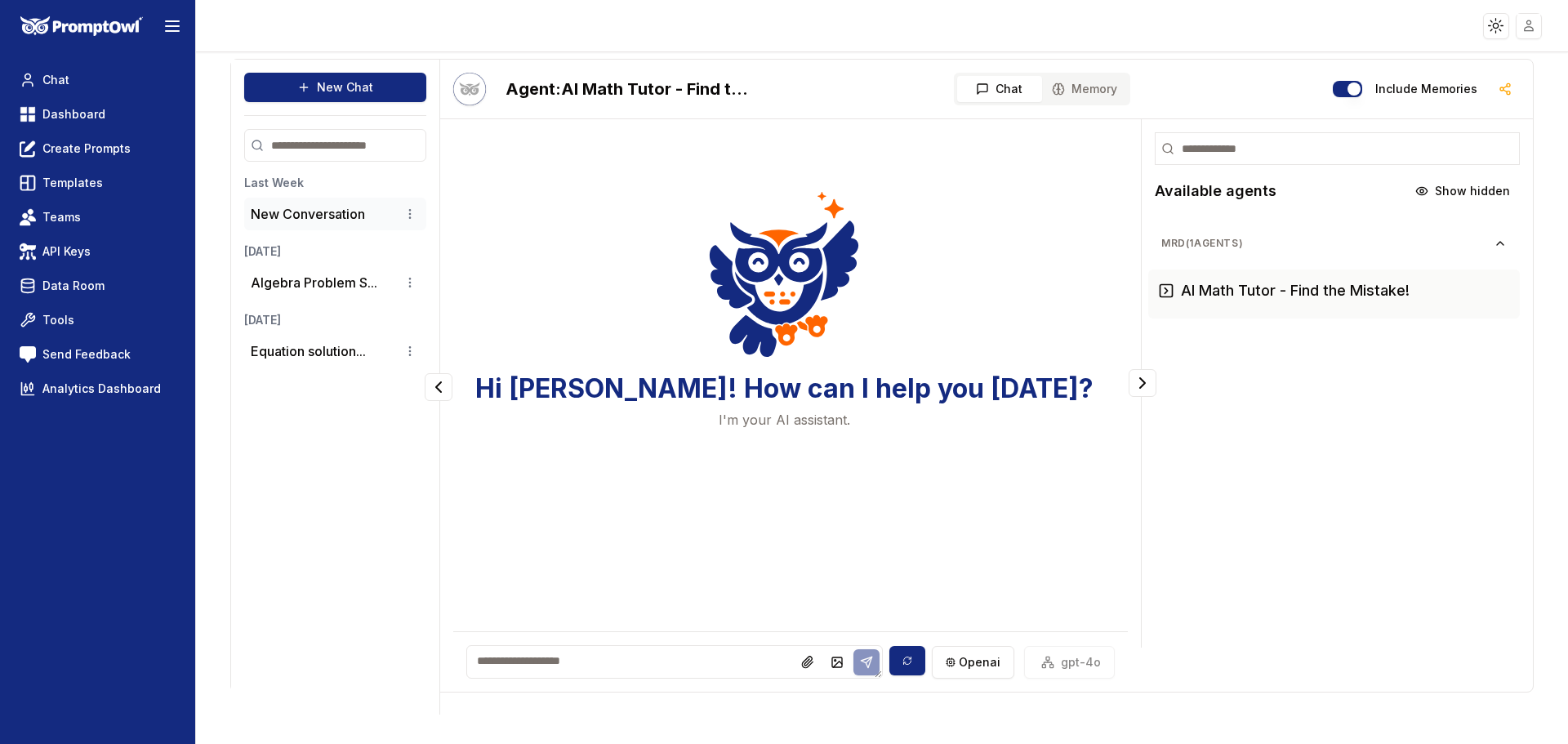
click at [326, 217] on p "New Conversation" at bounding box center [307, 213] width 114 height 19
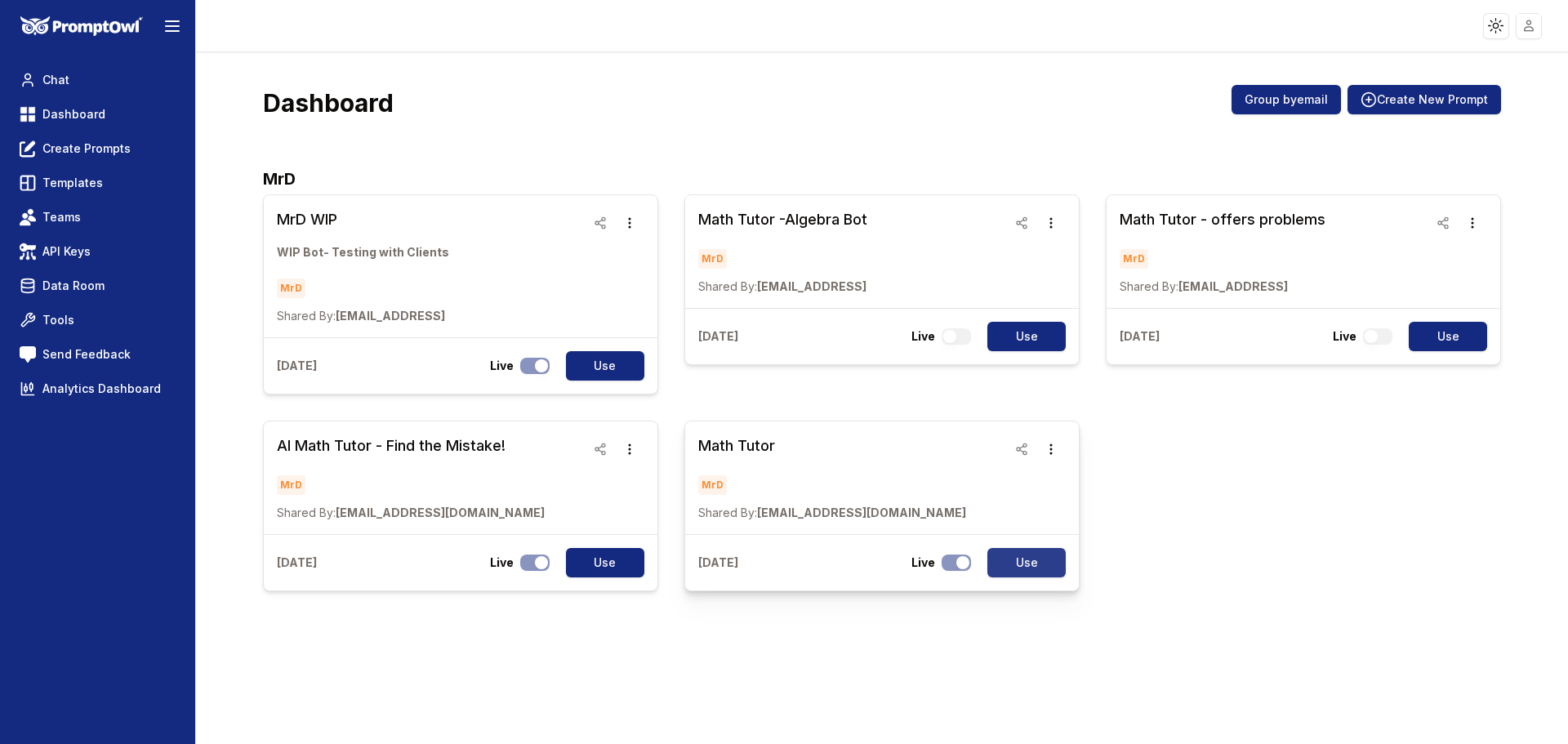
click at [1022, 562] on button "Use" at bounding box center [1026, 562] width 78 height 29
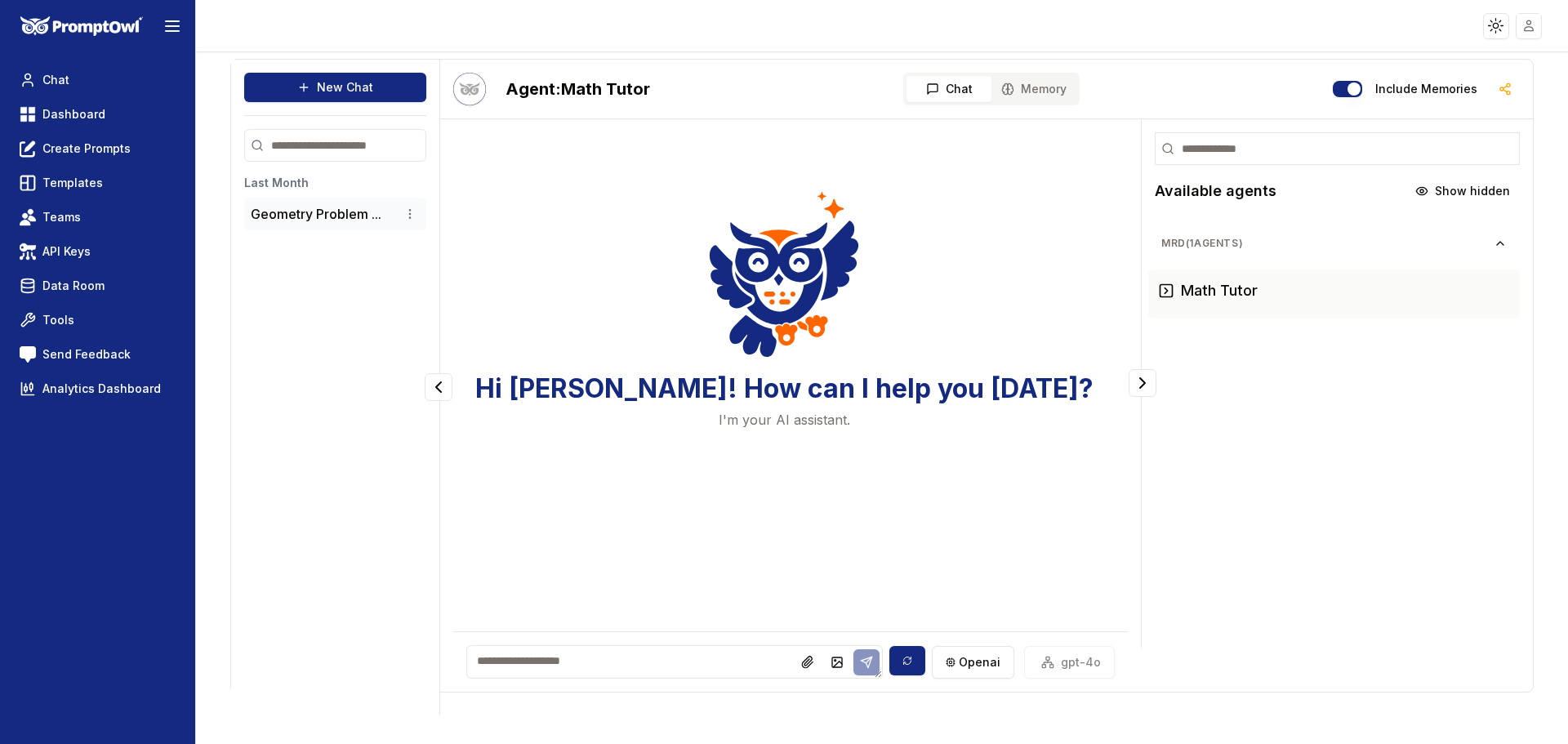
click at [345, 217] on button "Geometry Problem ..." at bounding box center [315, 213] width 131 height 19
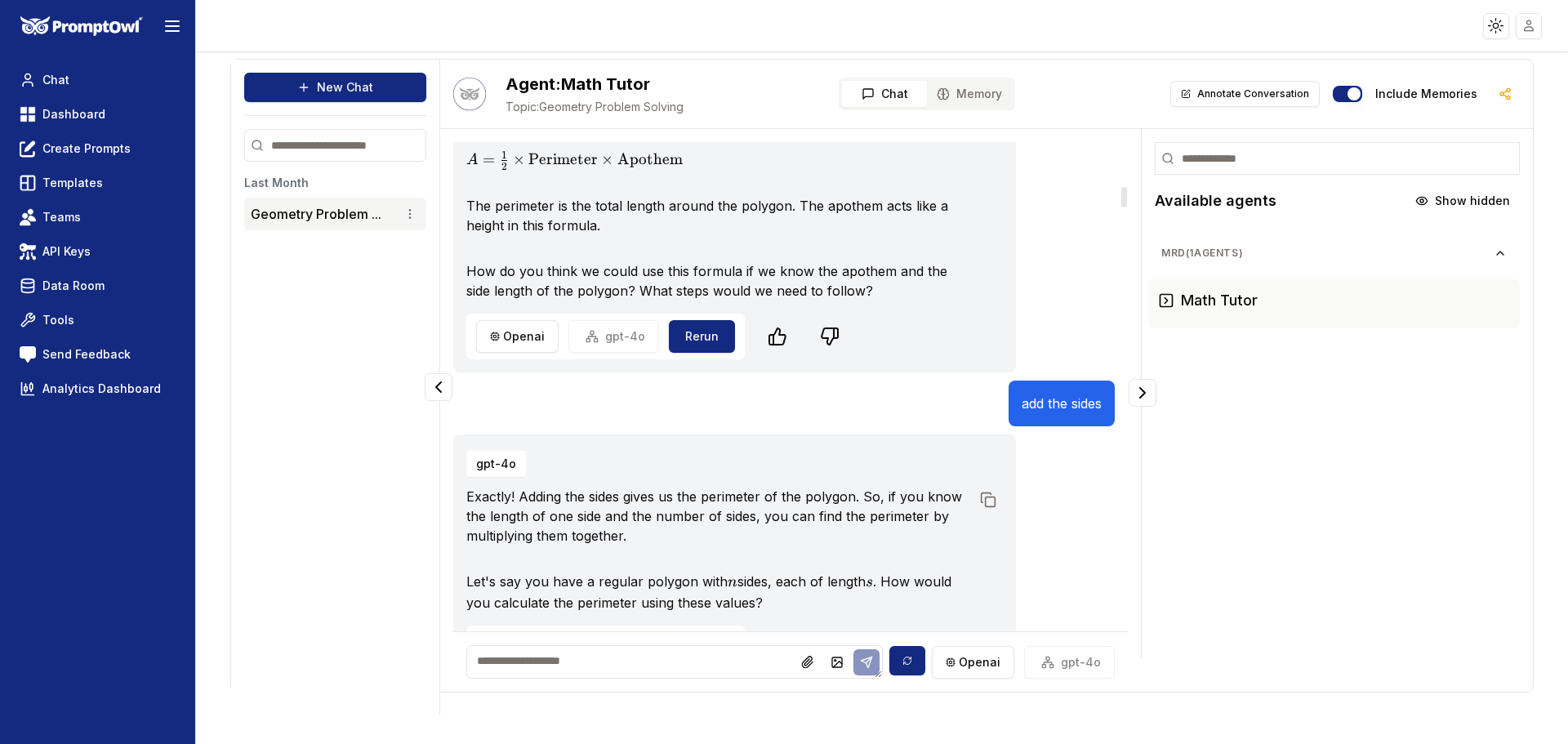
scroll to position [899, 0]
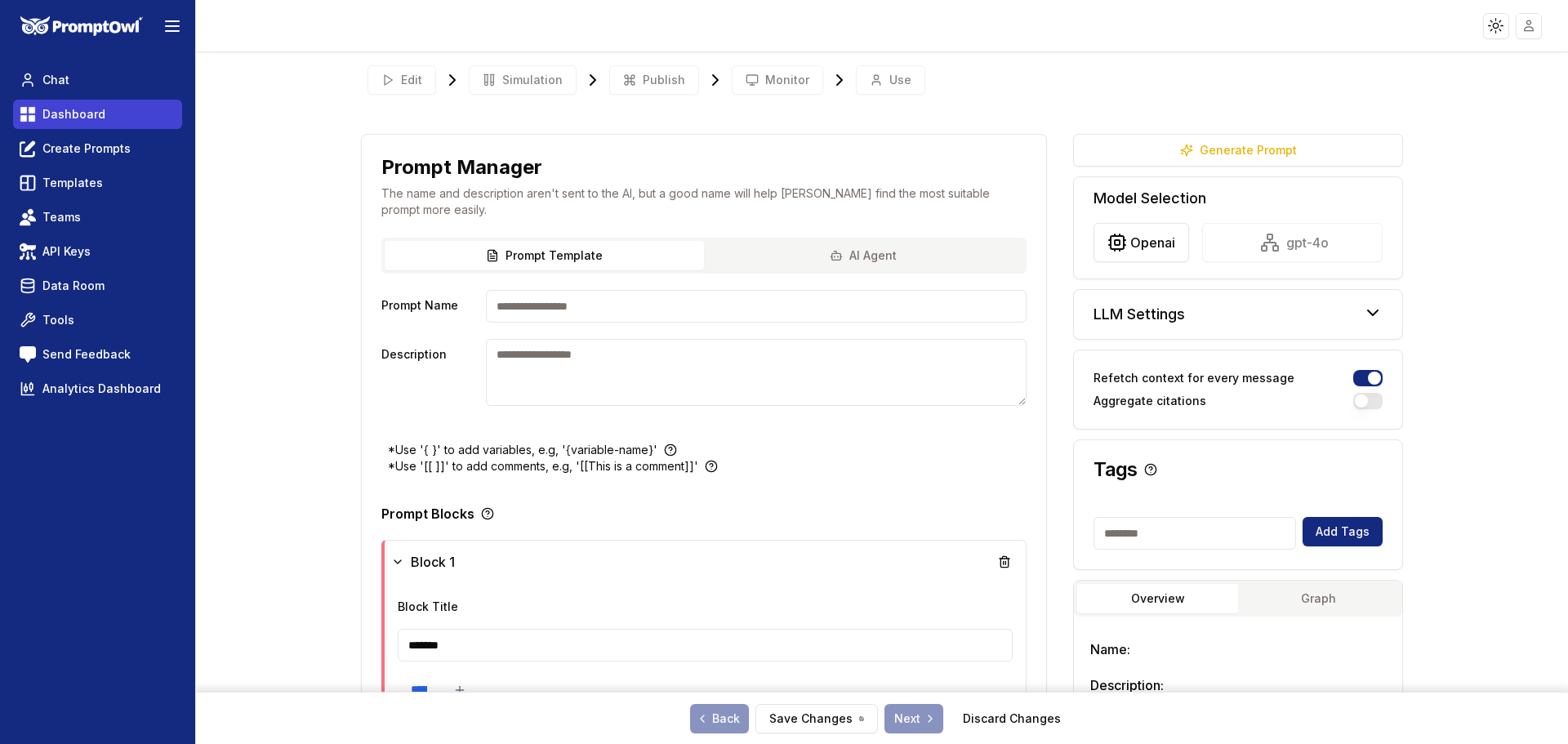
click at [110, 122] on link "Dashboard" at bounding box center [98, 113] width 169 height 29
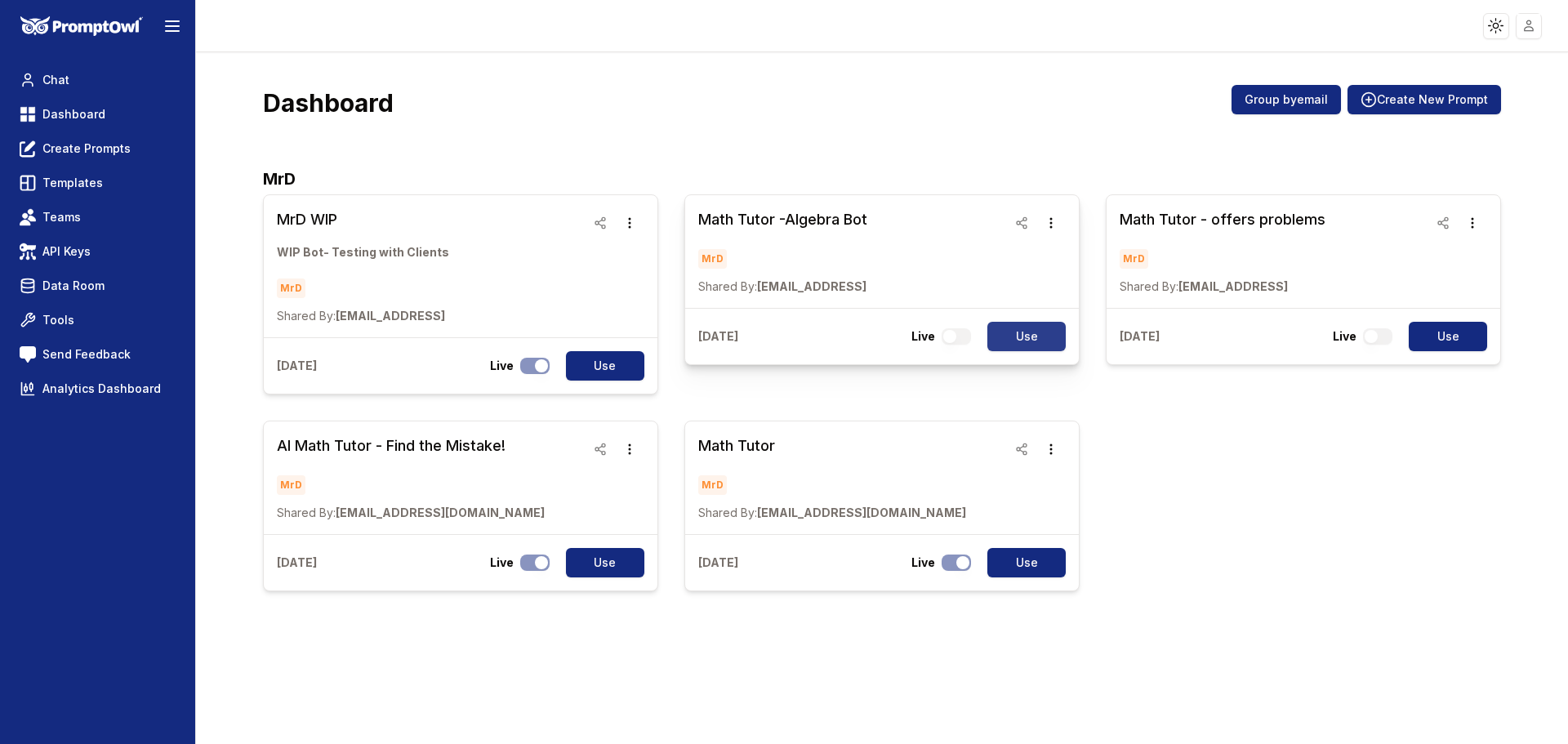
click at [1036, 333] on button "Use" at bounding box center [1026, 336] width 78 height 29
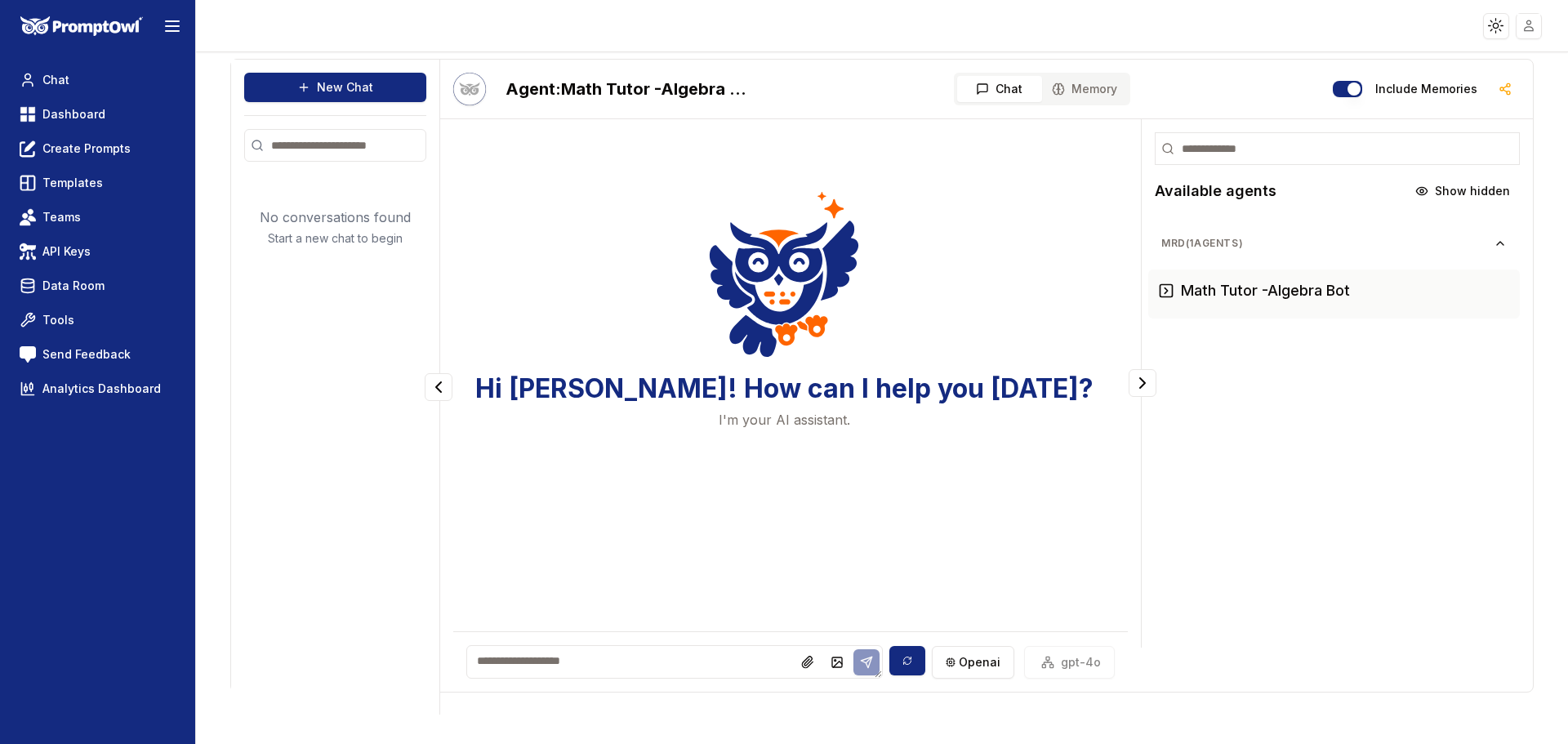
click at [728, 675] on textarea at bounding box center [675, 662] width 416 height 33
click at [518, 663] on textarea "To enrich screen reader interactions, please activate Accessibility in Grammarl…" at bounding box center [675, 662] width 416 height 33
paste textarea "**********"
drag, startPoint x: 577, startPoint y: 673, endPoint x: 460, endPoint y: 683, distance: 117.4
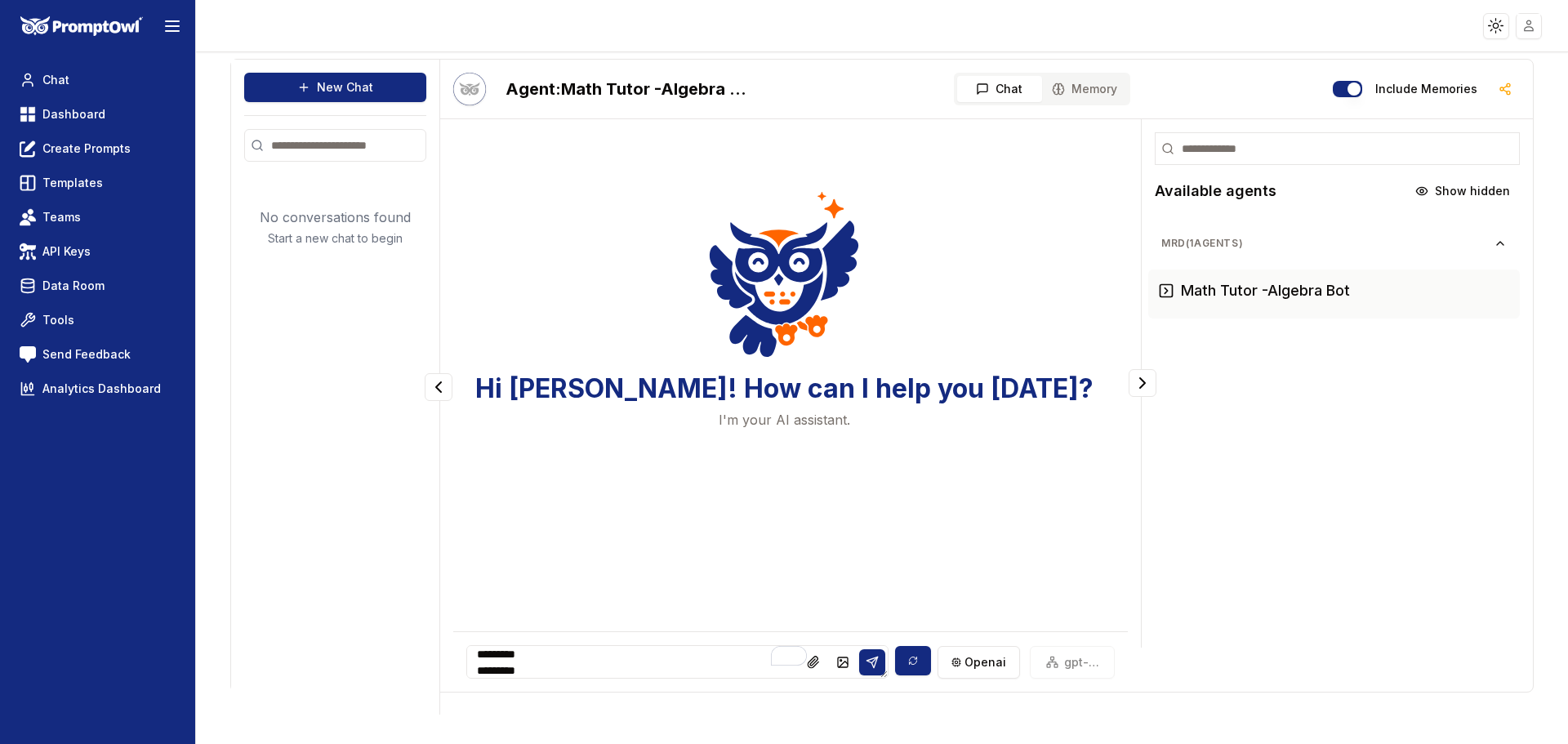
click at [460, 683] on div "**********" at bounding box center [791, 661] width 675 height 61
click at [566, 656] on textarea "**********" at bounding box center [677, 662] width 423 height 33
type textarea "**********"
click at [866, 663] on icon at bounding box center [872, 662] width 13 height 13
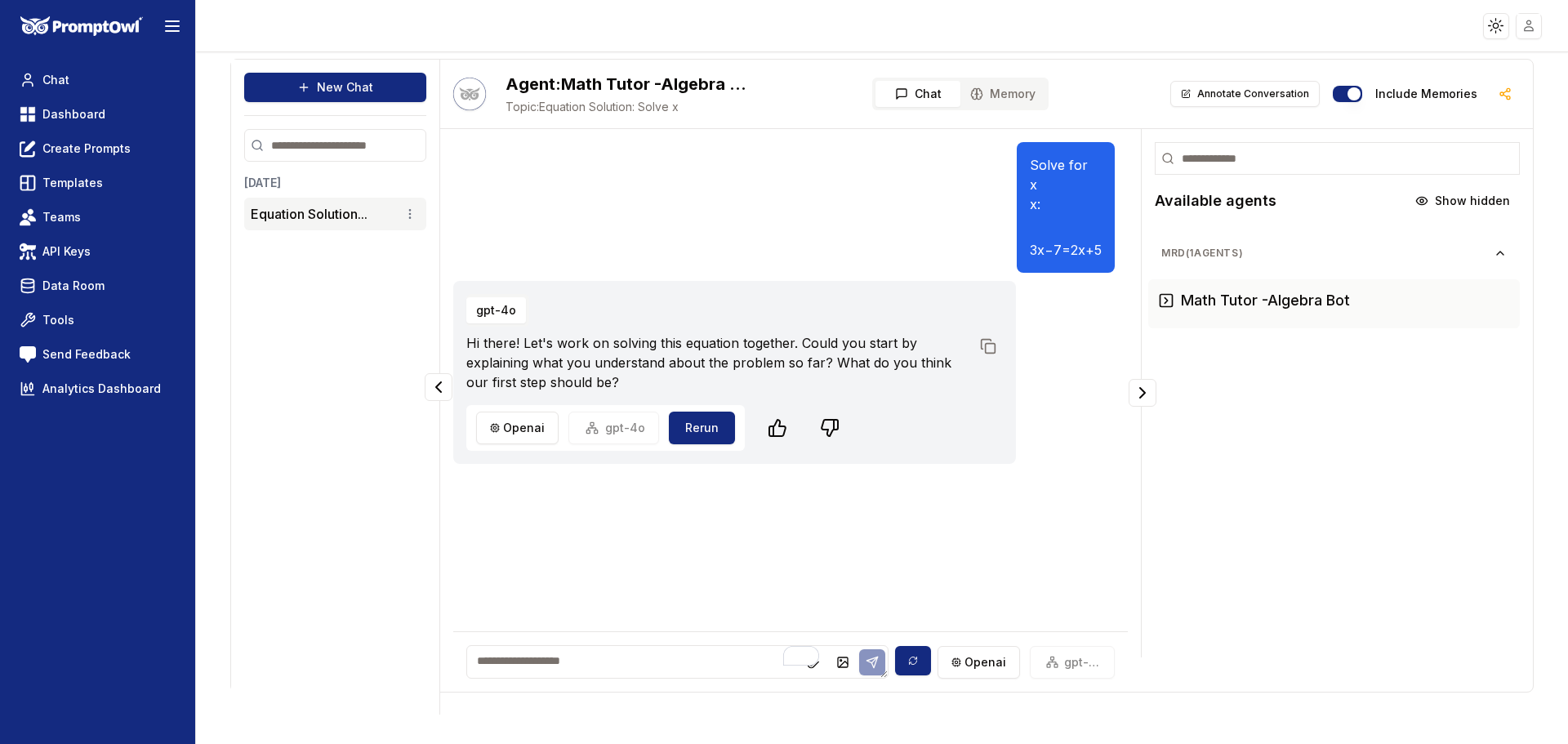
click at [596, 563] on div "Solve for x x: 3x−7=2x+5 gpt-4o Hi there! Let's work on solving this equation t…" at bounding box center [791, 365] width 675 height 447
click at [578, 659] on textarea "To enrich screen reader interactions, please activate Accessibility in Grammarl…" at bounding box center [677, 662] width 423 height 33
type textarea "**********"
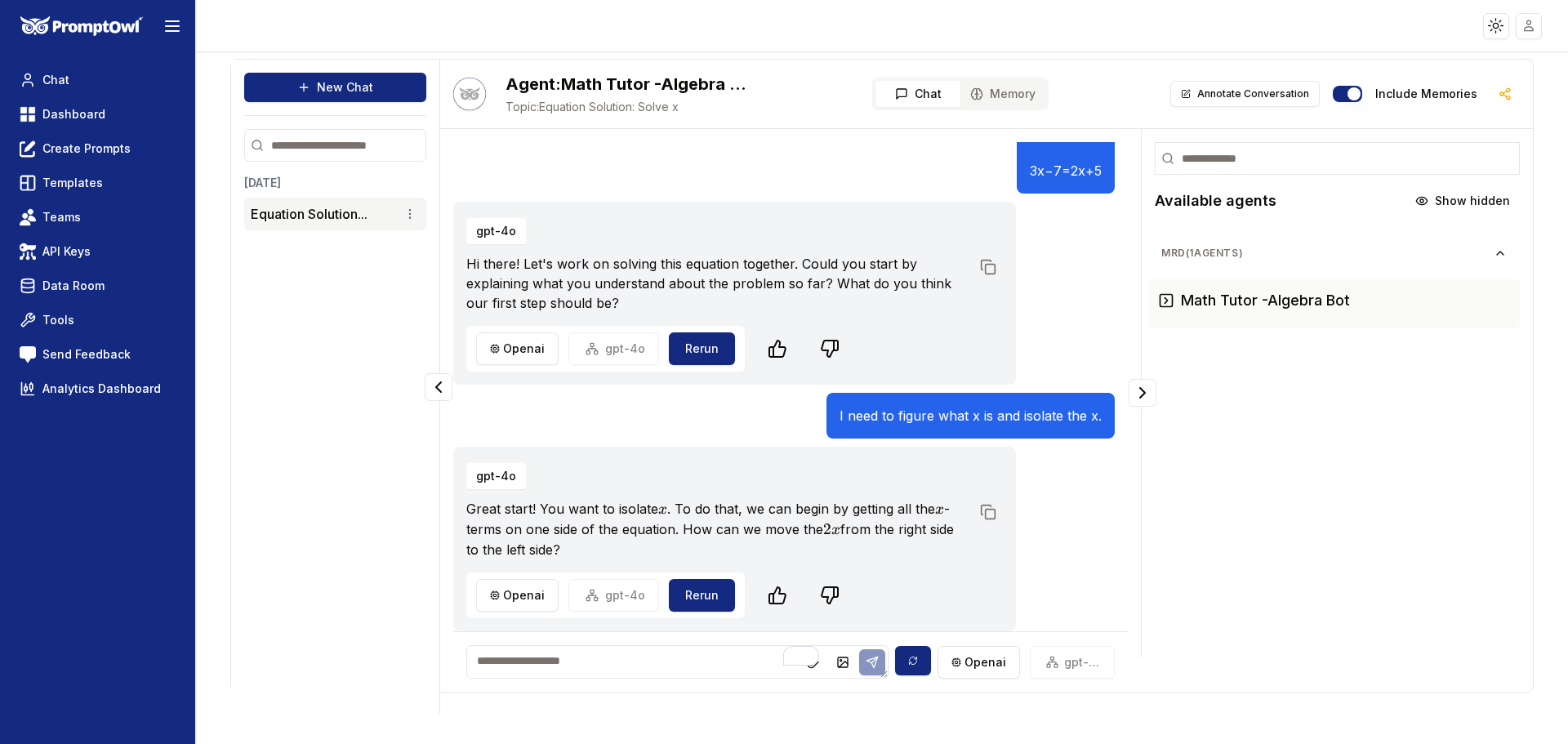
click at [683, 668] on textarea "To enrich screen reader interactions, please activate Accessibility in Grammarl…" at bounding box center [677, 662] width 423 height 33
type textarea "*"
type textarea "**********"
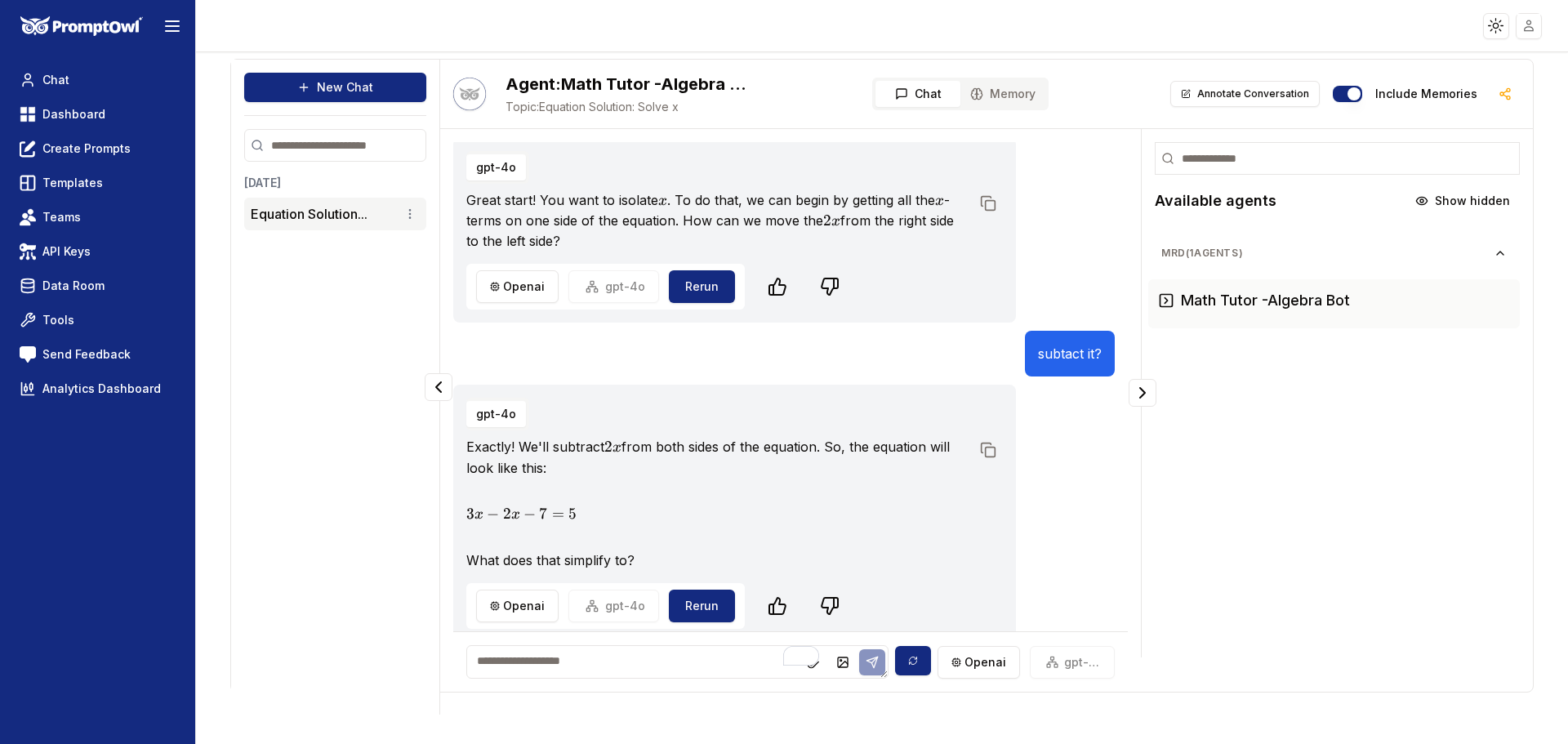
scroll to position [399, 0]
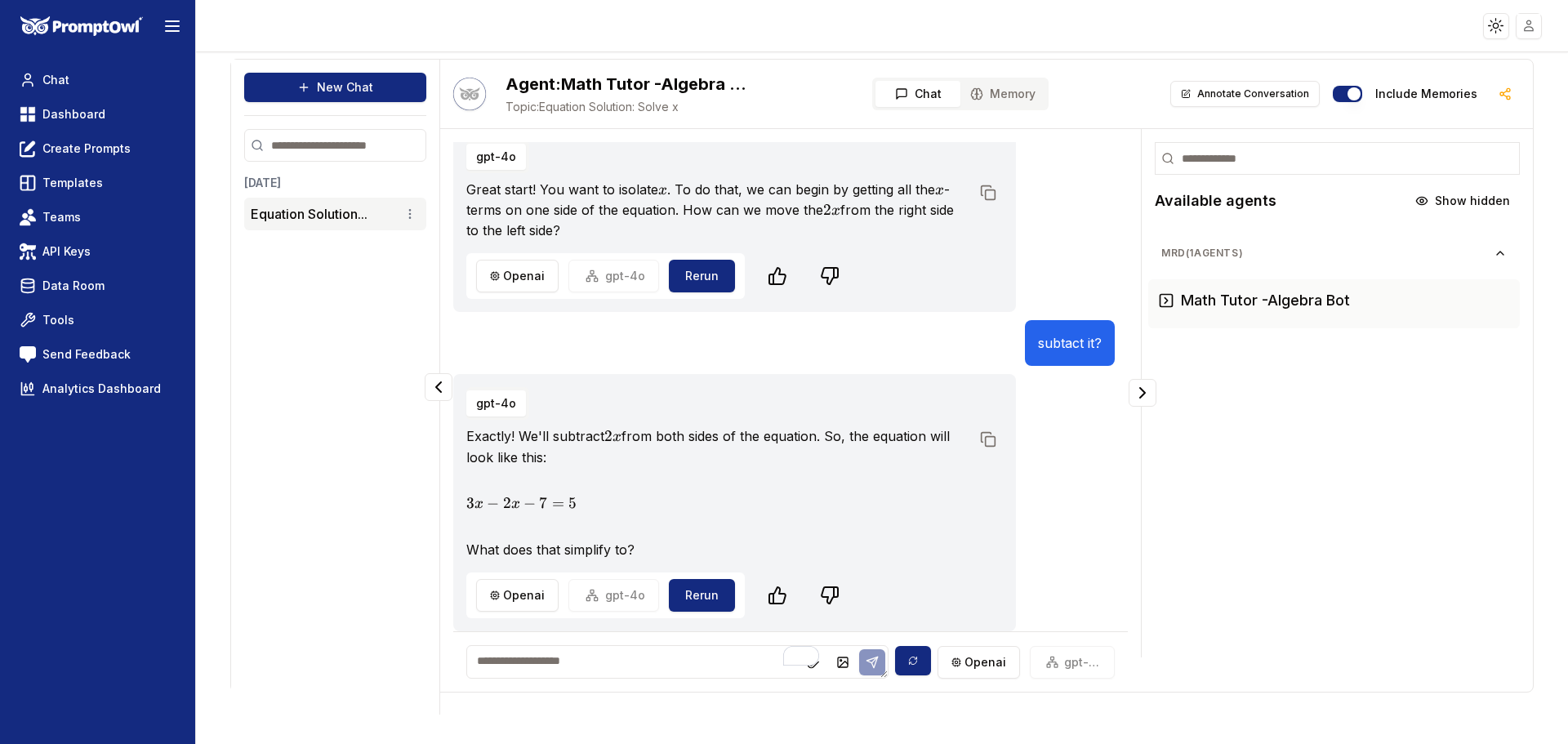
click at [601, 670] on textarea "To enrich screen reader interactions, please activate Accessibility in Grammarl…" at bounding box center [677, 662] width 423 height 33
type textarea "*****"
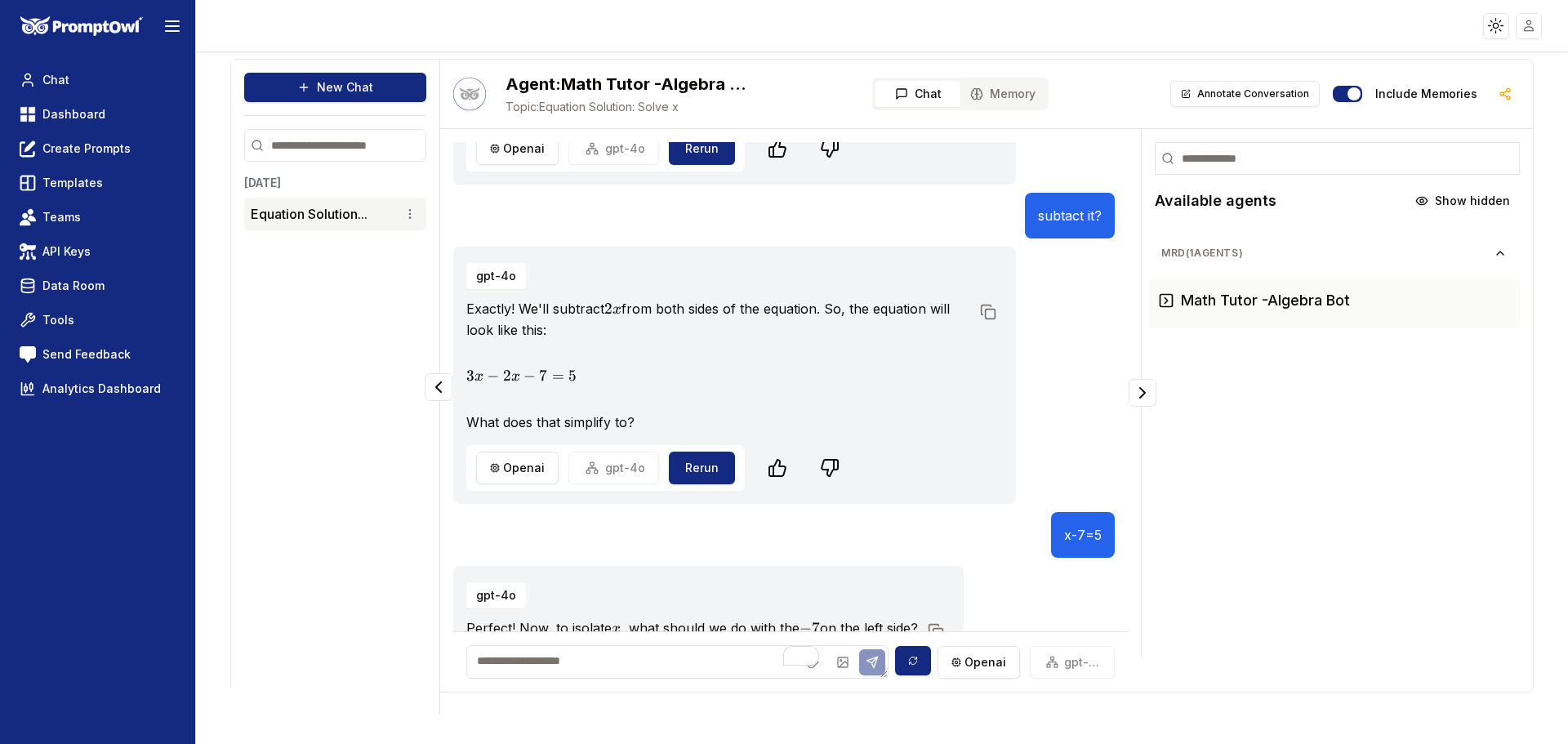
scroll to position [605, 0]
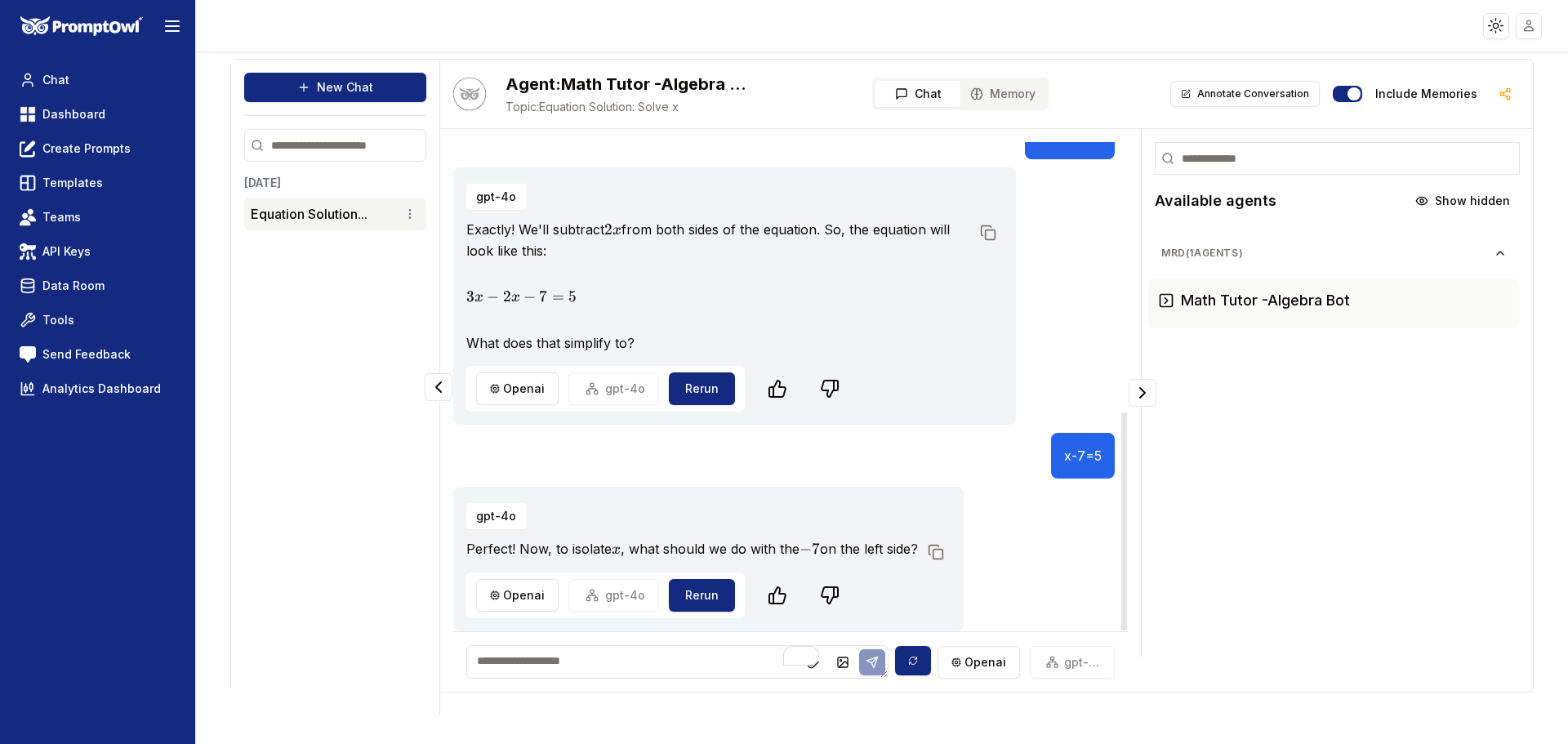
click at [740, 669] on textarea "To enrich screen reader interactions, please activate Accessibility in Grammarl…" at bounding box center [677, 662] width 423 height 33
type textarea "**********"
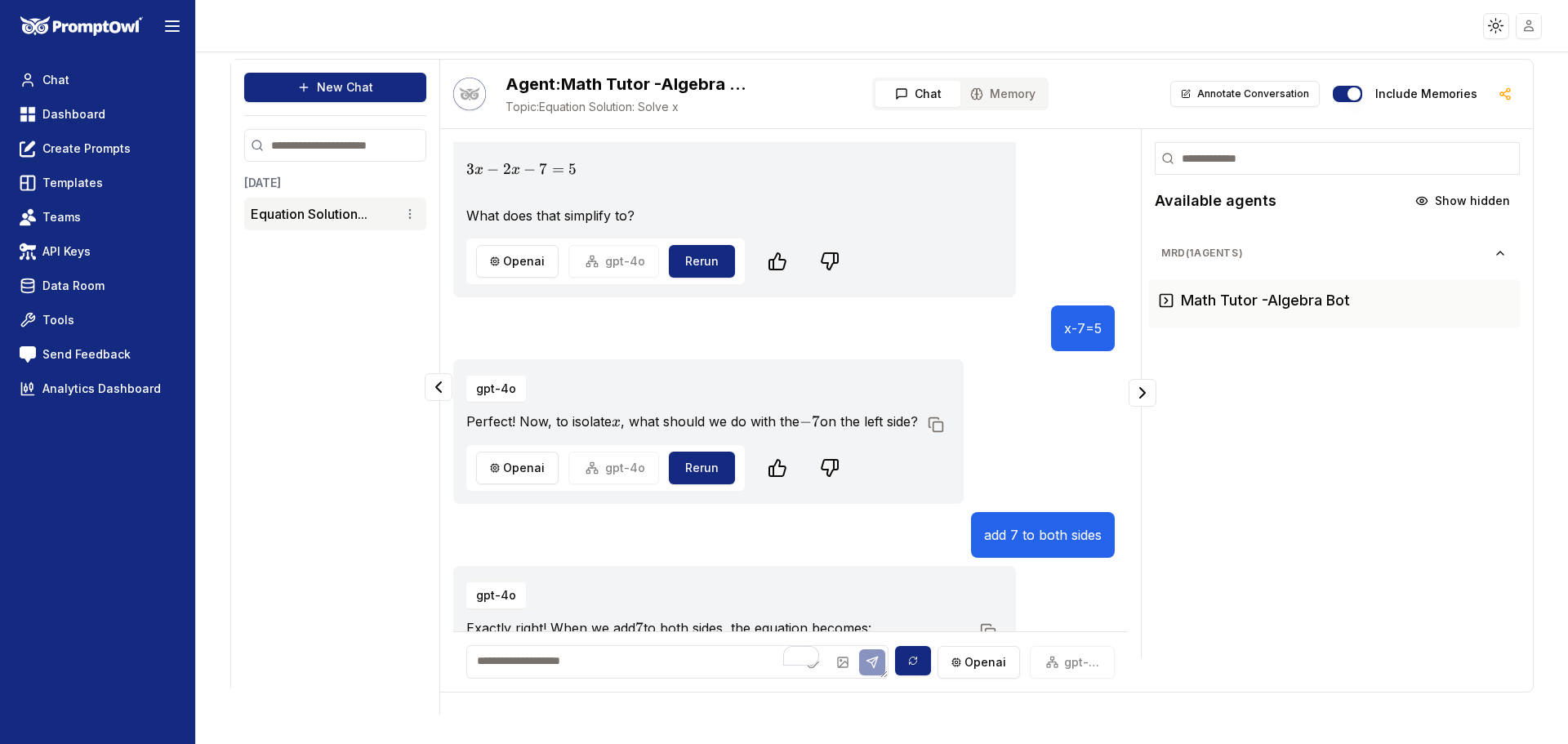
scroll to position [1016, 0]
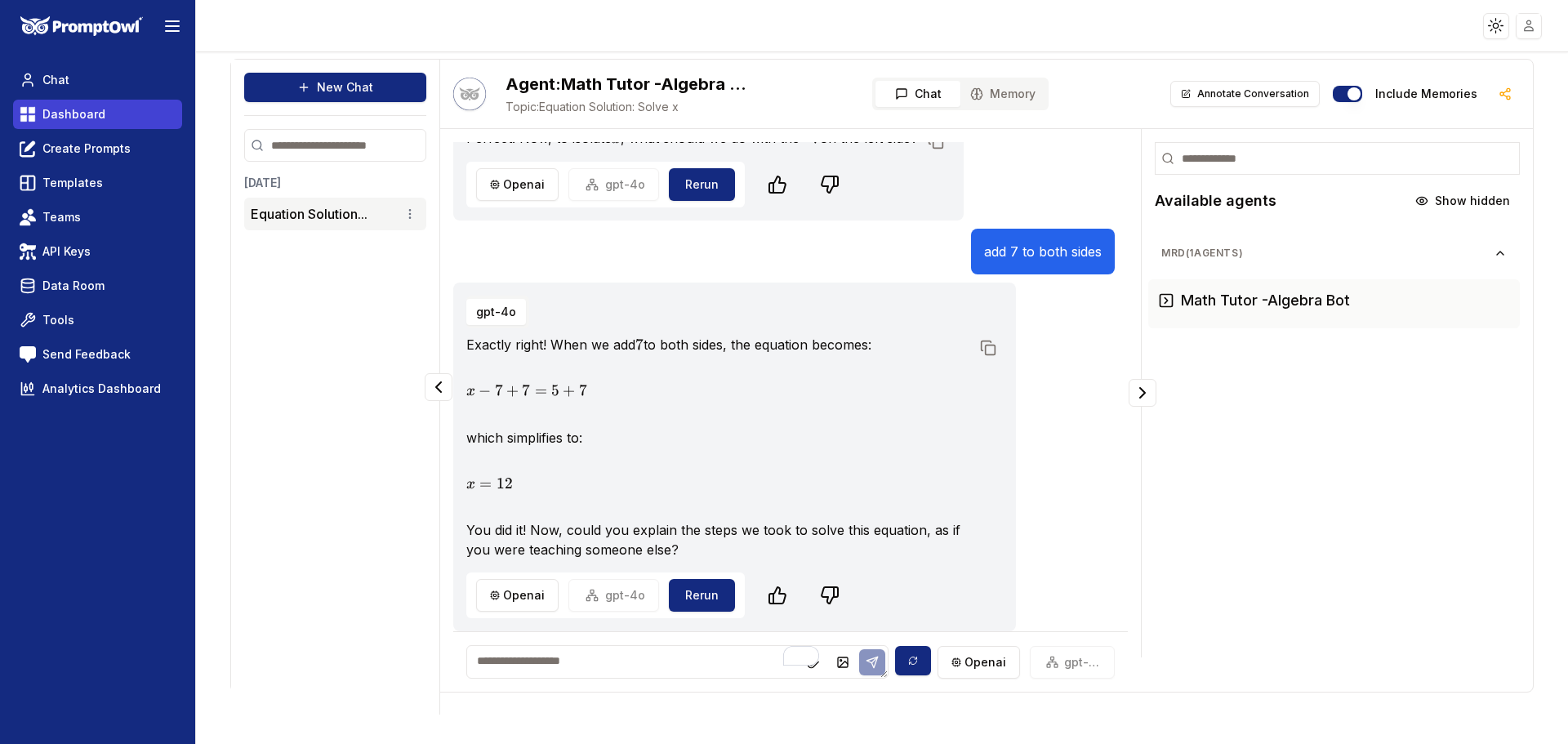
click at [94, 125] on link "Dashboard" at bounding box center [98, 113] width 169 height 29
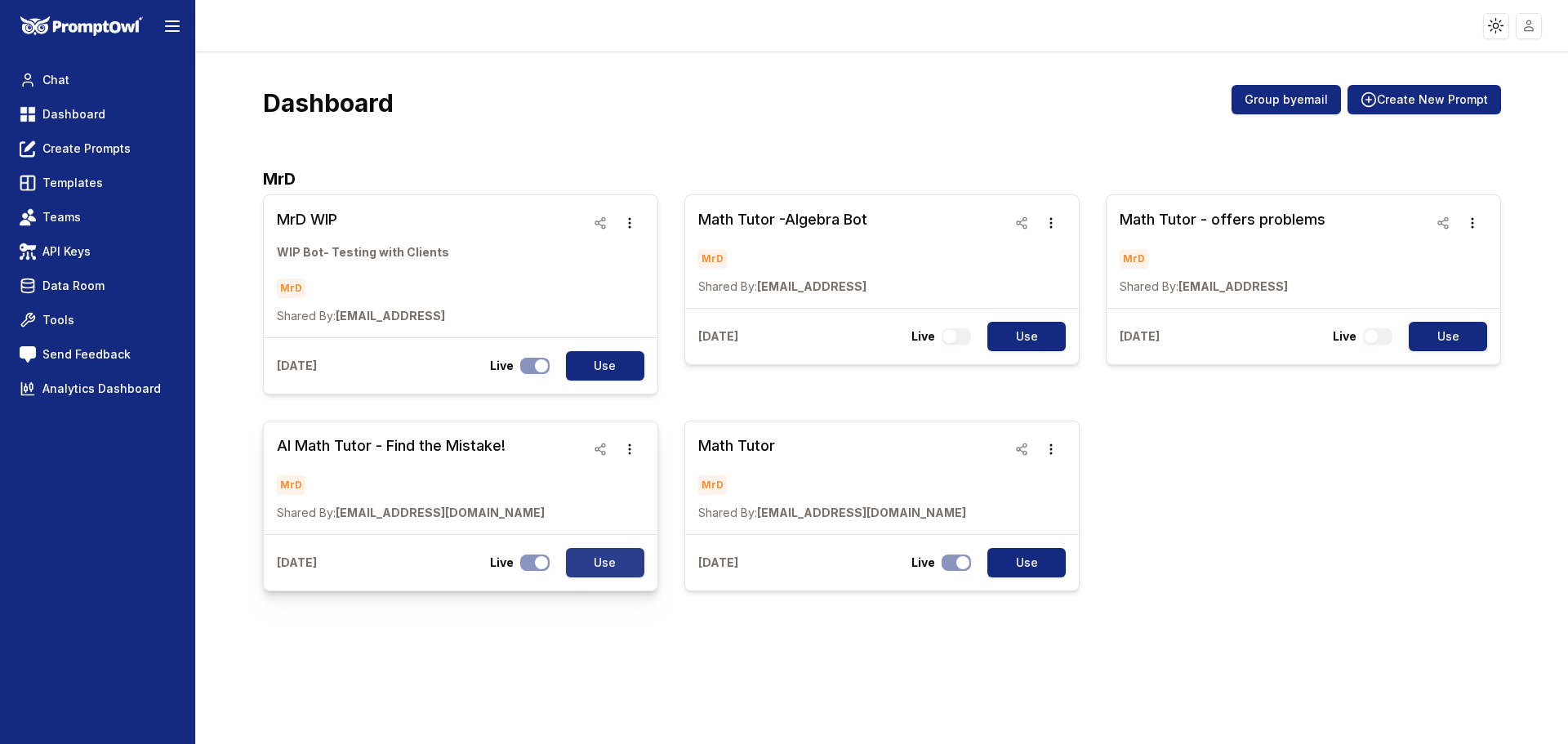
click at [592, 566] on button "Use" at bounding box center [604, 562] width 78 height 29
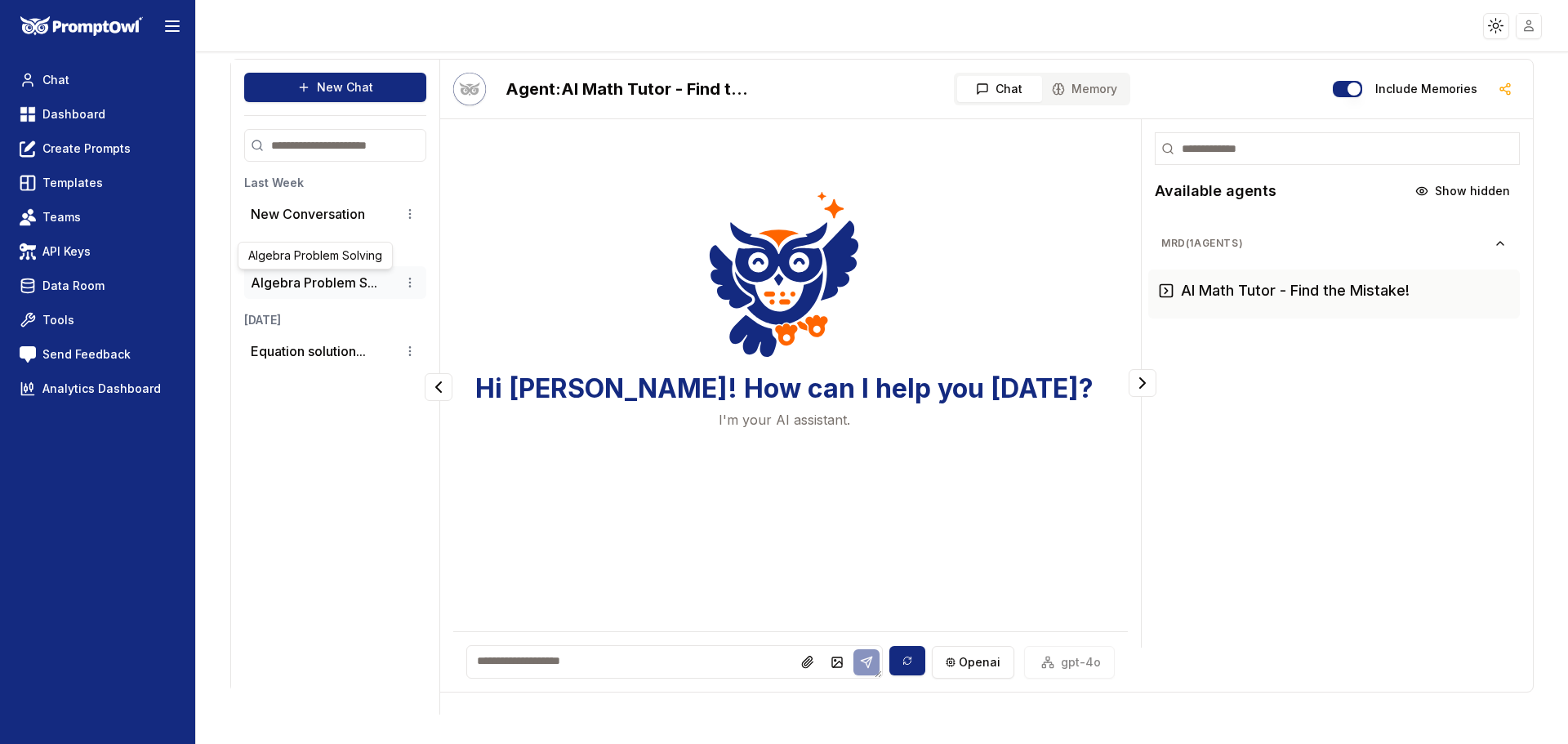
click at [321, 283] on button "Algebra Problem S..." at bounding box center [314, 283] width 126 height 19
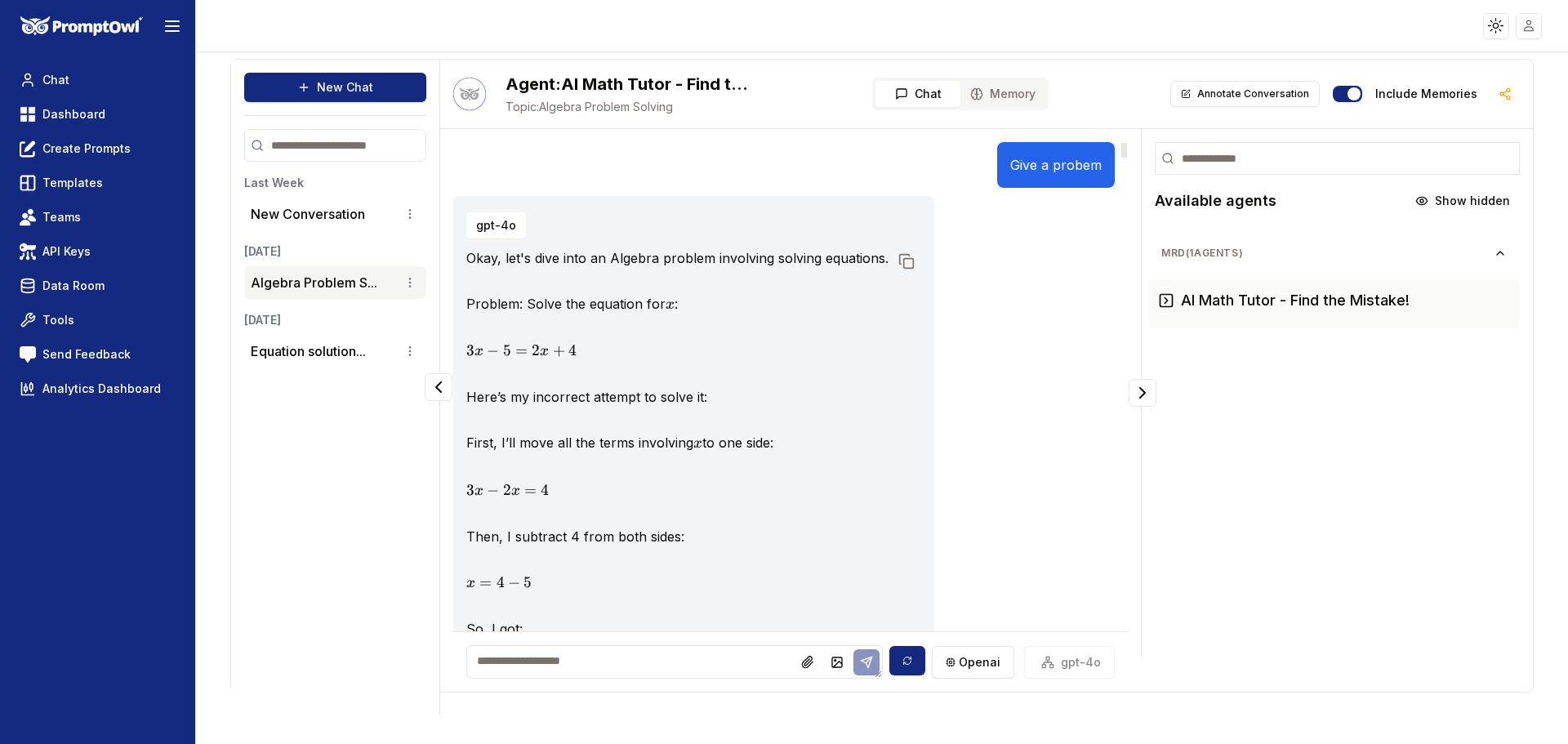
drag, startPoint x: 1124, startPoint y: 282, endPoint x: 1116, endPoint y: 127, distance: 155.2
click at [1122, 143] on div at bounding box center [1124, 150] width 6 height 15
click at [93, 125] on link "Dashboard" at bounding box center [98, 113] width 169 height 29
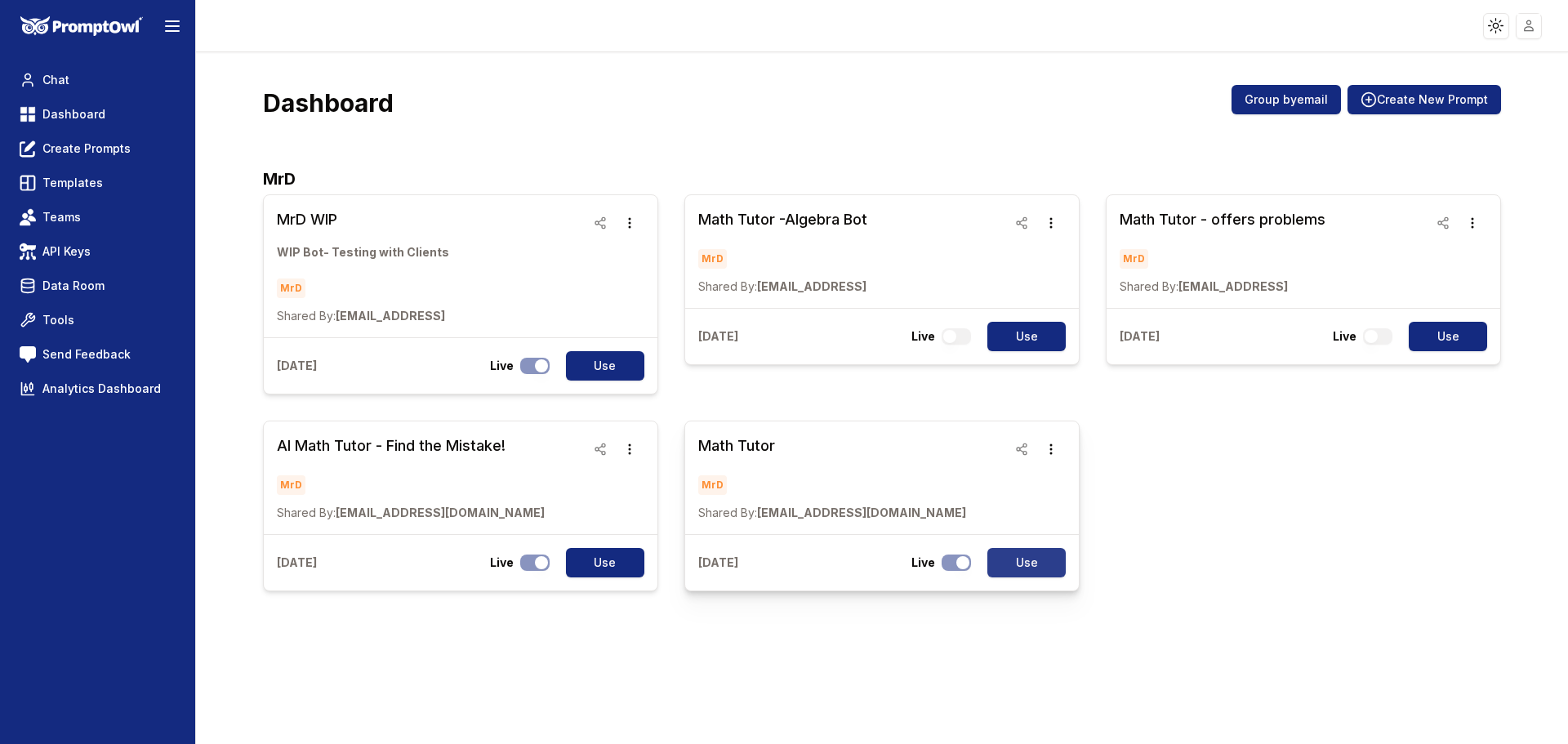
click at [1016, 562] on button "Use" at bounding box center [1026, 562] width 78 height 29
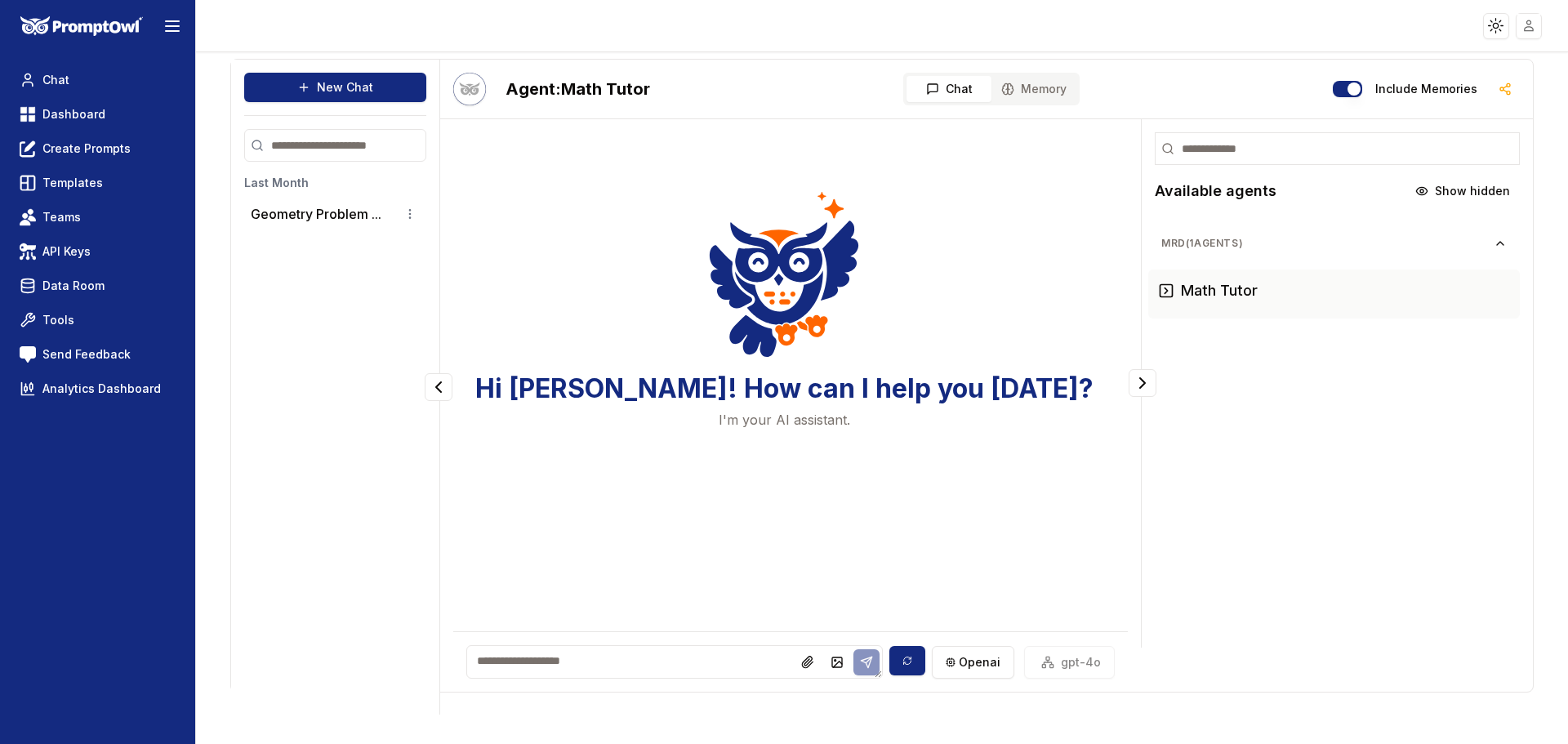
click at [567, 662] on textarea at bounding box center [675, 662] width 416 height 33
type textarea "**********"
